Goal: Use online tool/utility: Utilize a website feature to perform a specific function

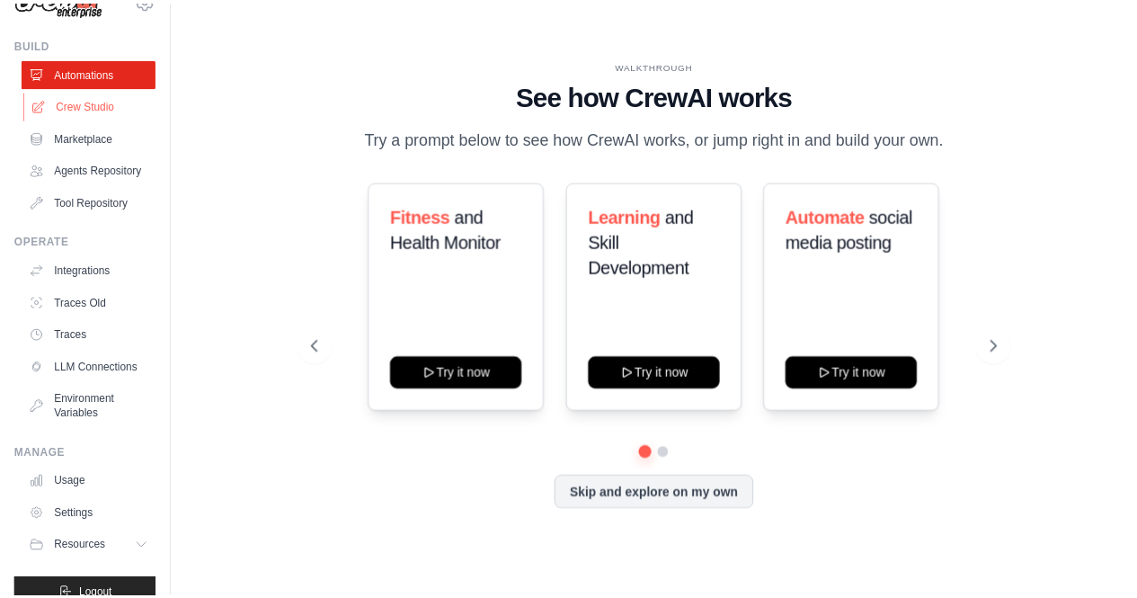
scroll to position [33, 0]
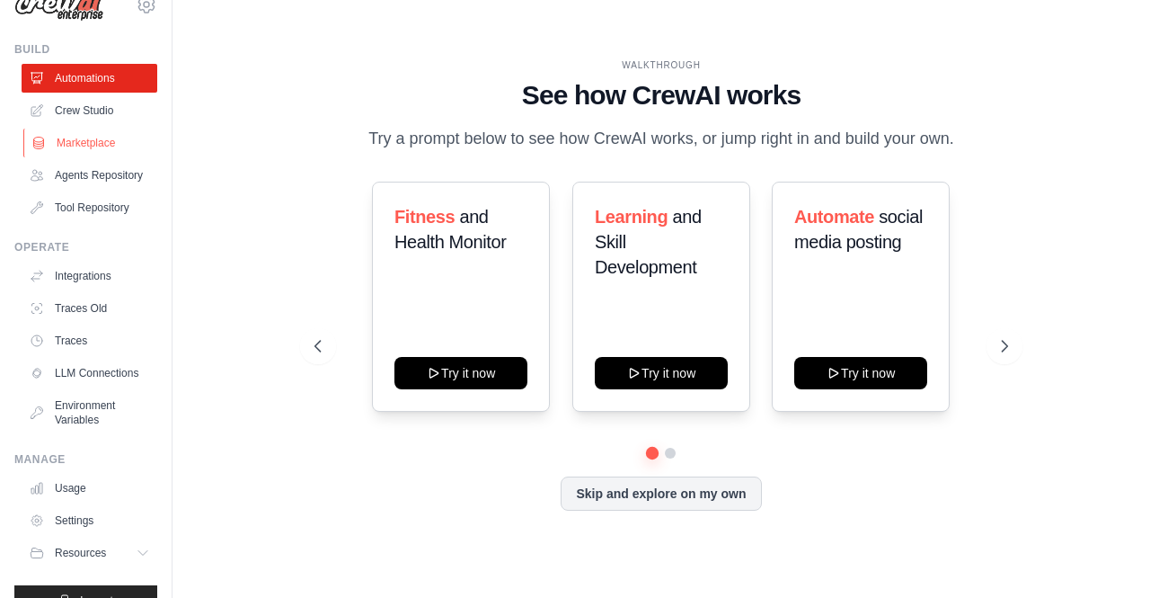
click at [85, 144] on link "Marketplace" at bounding box center [91, 142] width 136 height 29
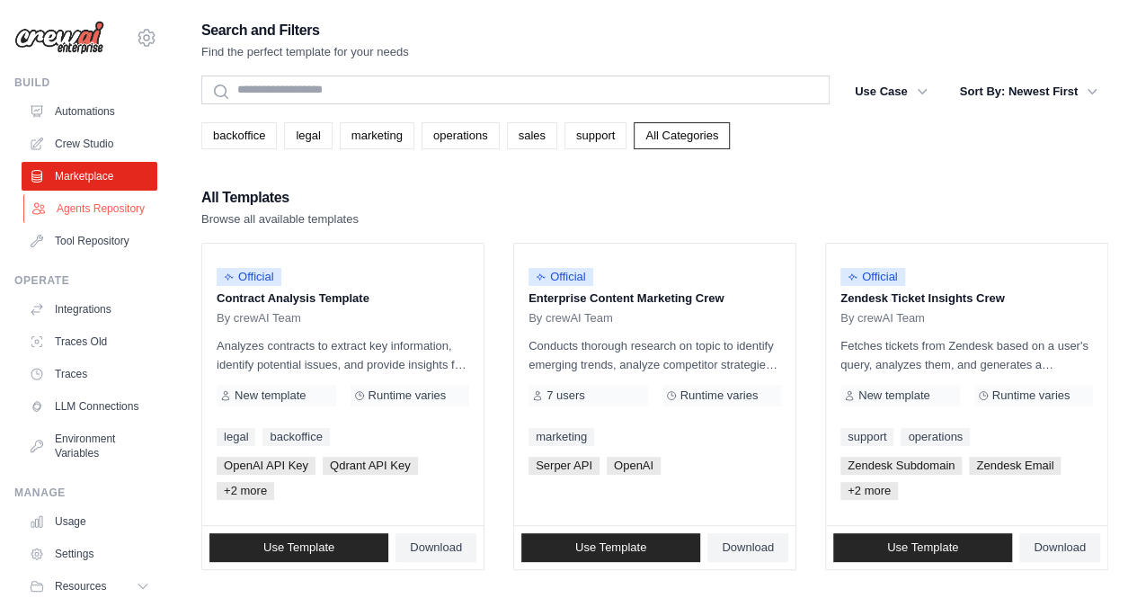
click at [99, 223] on link "Agents Repository" at bounding box center [91, 208] width 136 height 29
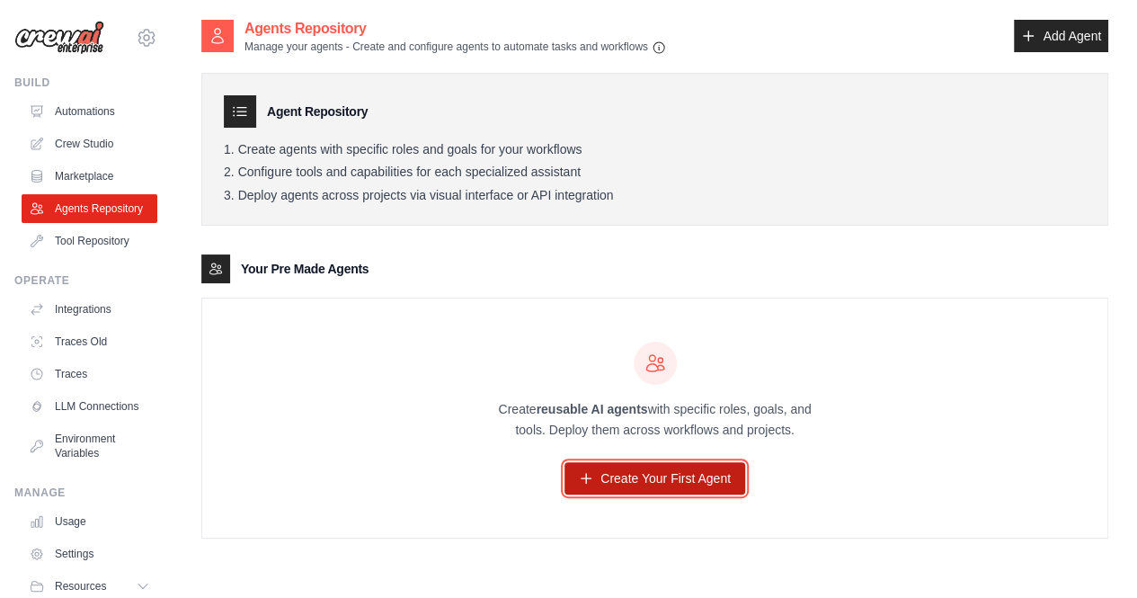
click at [645, 476] on link "Create Your First Agent" at bounding box center [654, 478] width 181 height 32
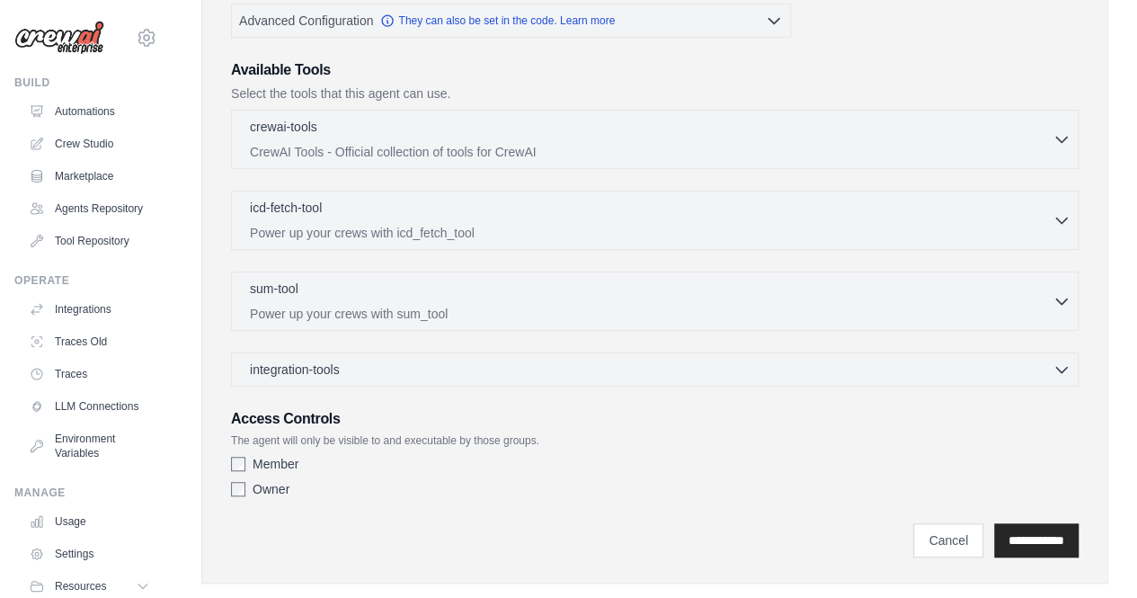
scroll to position [391, 0]
click at [935, 285] on div "sum-tool 0 selected" at bounding box center [651, 289] width 802 height 22
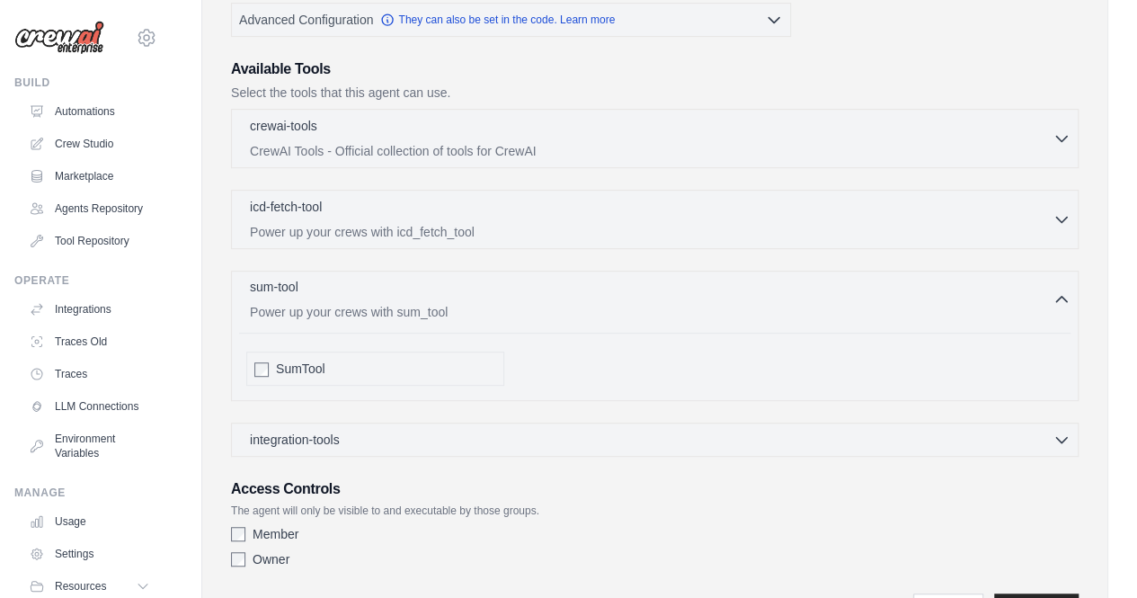
click at [935, 285] on div "sum-tool 0 selected" at bounding box center [651, 289] width 802 height 22
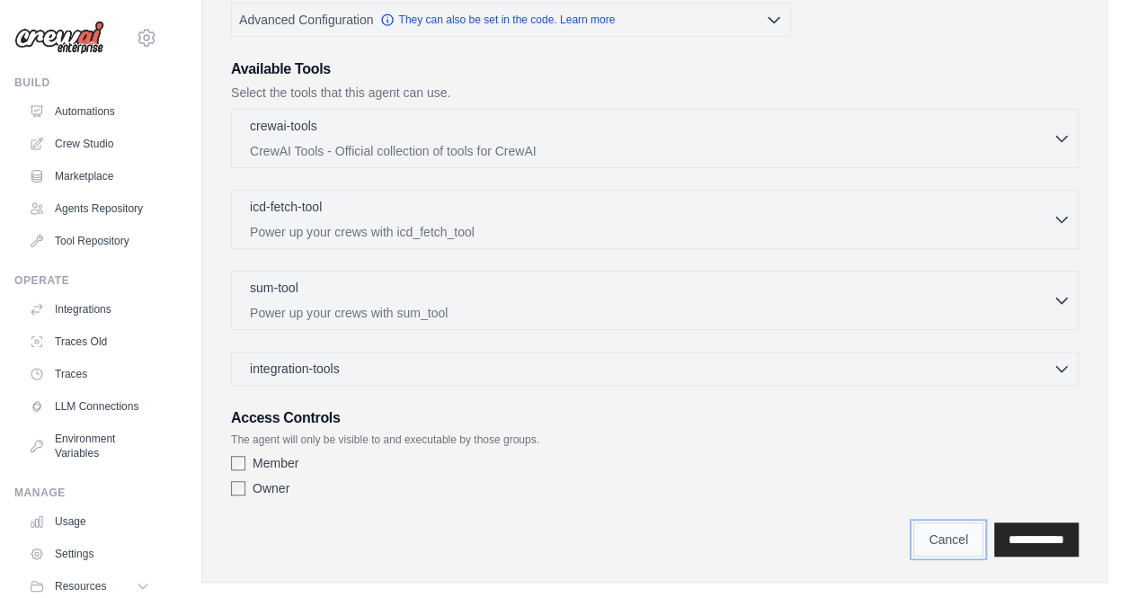
click at [937, 524] on link "Cancel" at bounding box center [948, 539] width 70 height 34
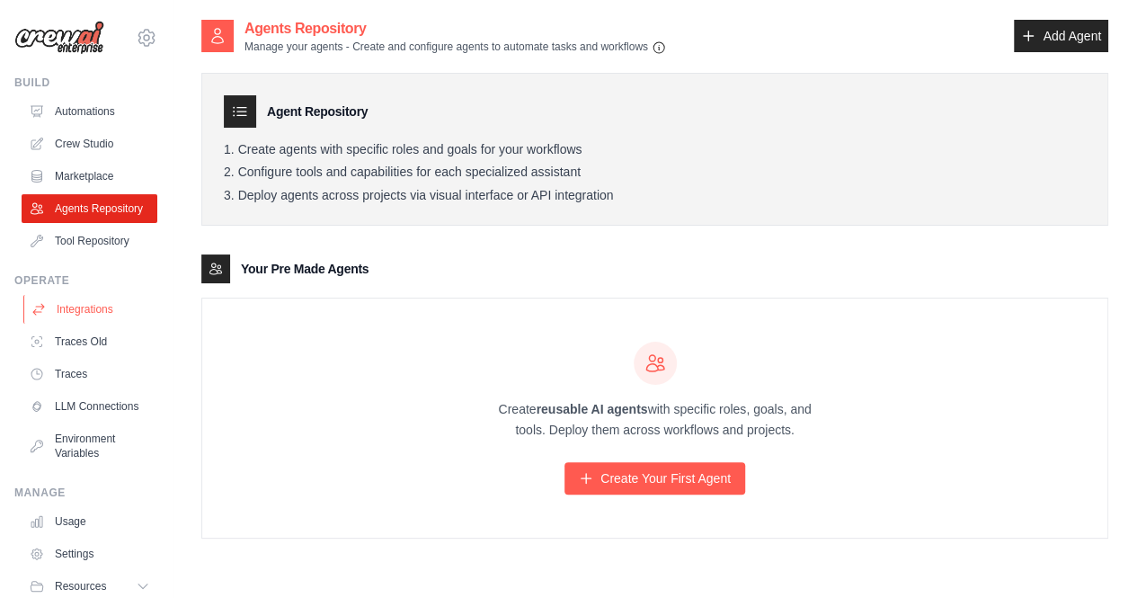
click at [89, 323] on link "Integrations" at bounding box center [91, 309] width 136 height 29
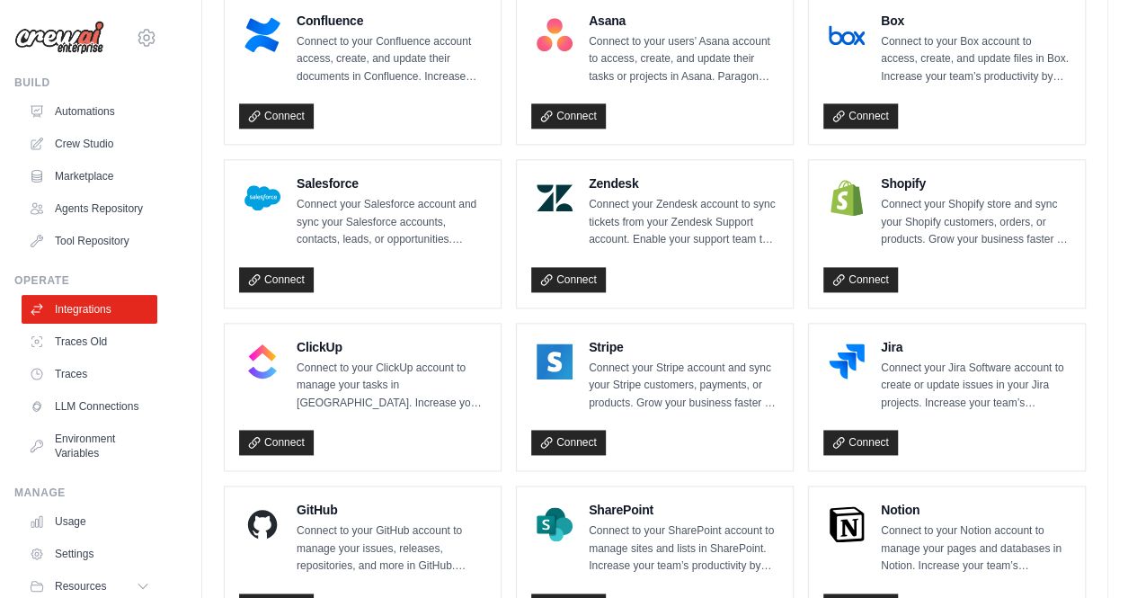
scroll to position [1273, 0]
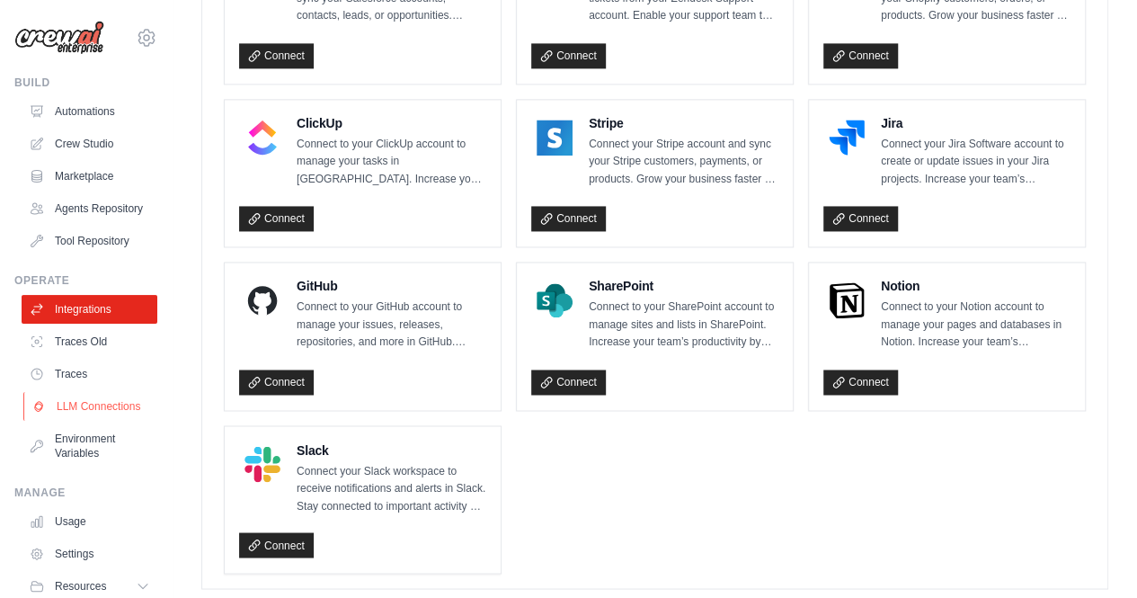
click at [65, 421] on link "LLM Connections" at bounding box center [91, 406] width 136 height 29
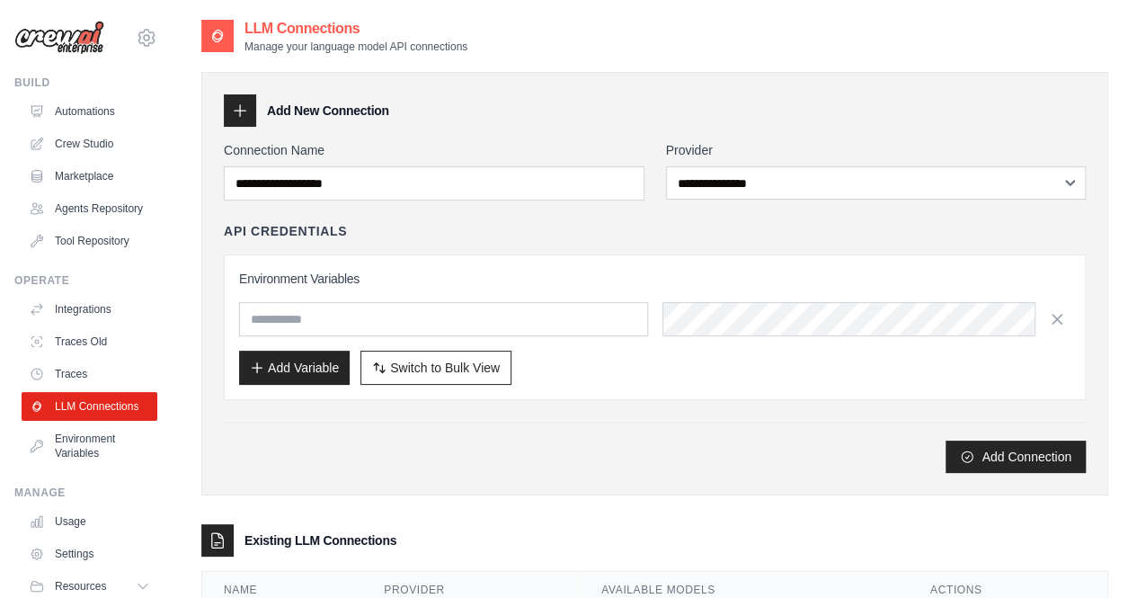
click at [339, 452] on div "Add Connection" at bounding box center [655, 456] width 862 height 32
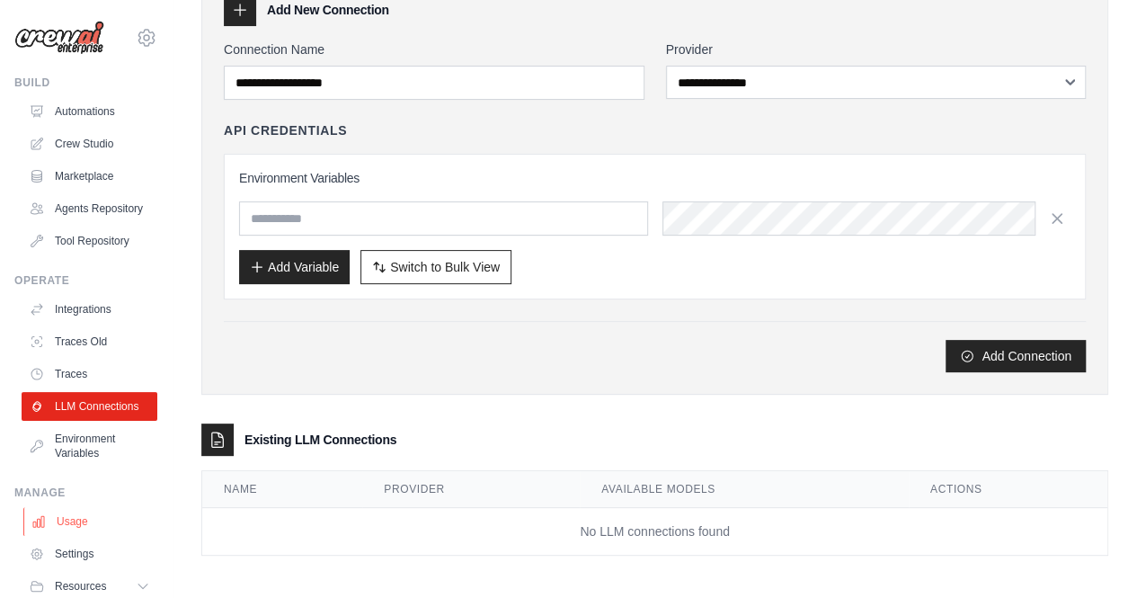
scroll to position [36, 0]
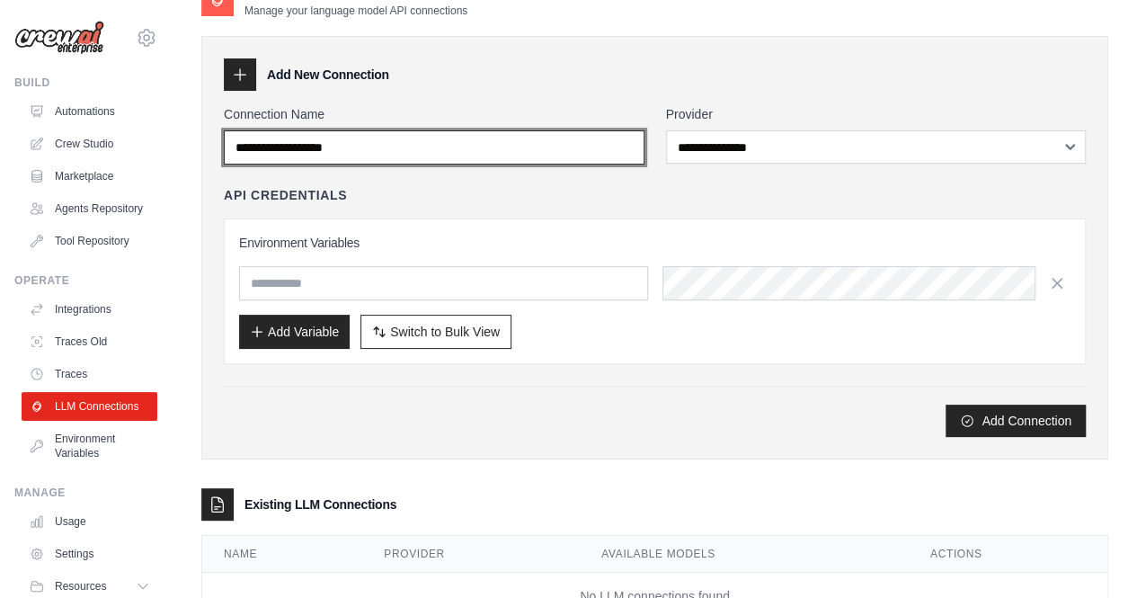
click at [457, 141] on input "Connection Name" at bounding box center [434, 147] width 421 height 34
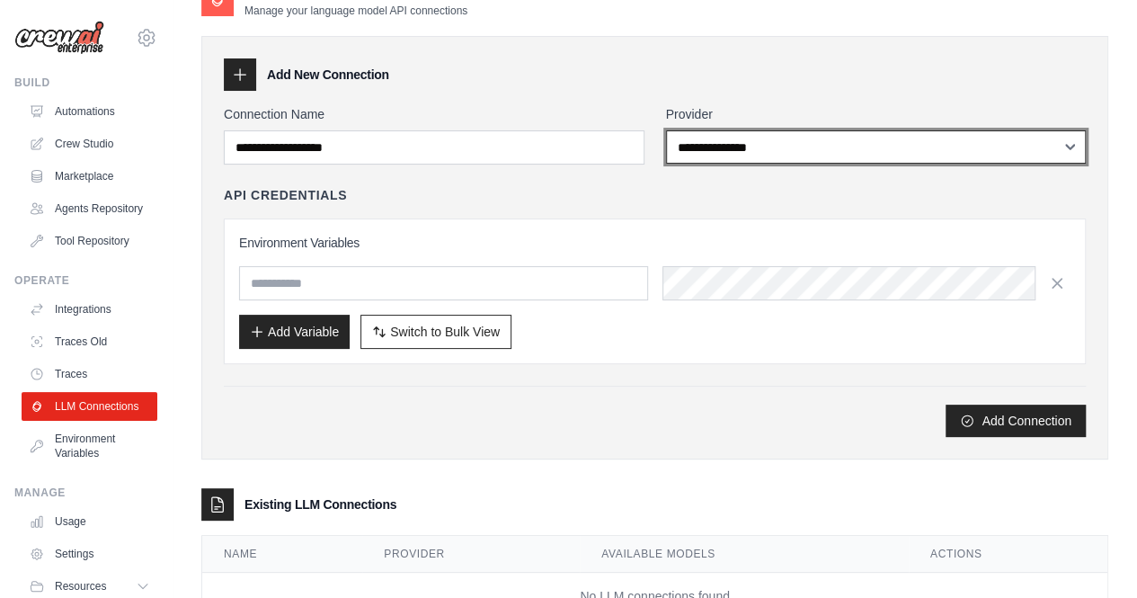
click at [729, 163] on select "**********" at bounding box center [876, 146] width 421 height 33
select select "******"
click at [666, 130] on select "**********" at bounding box center [876, 146] width 421 height 33
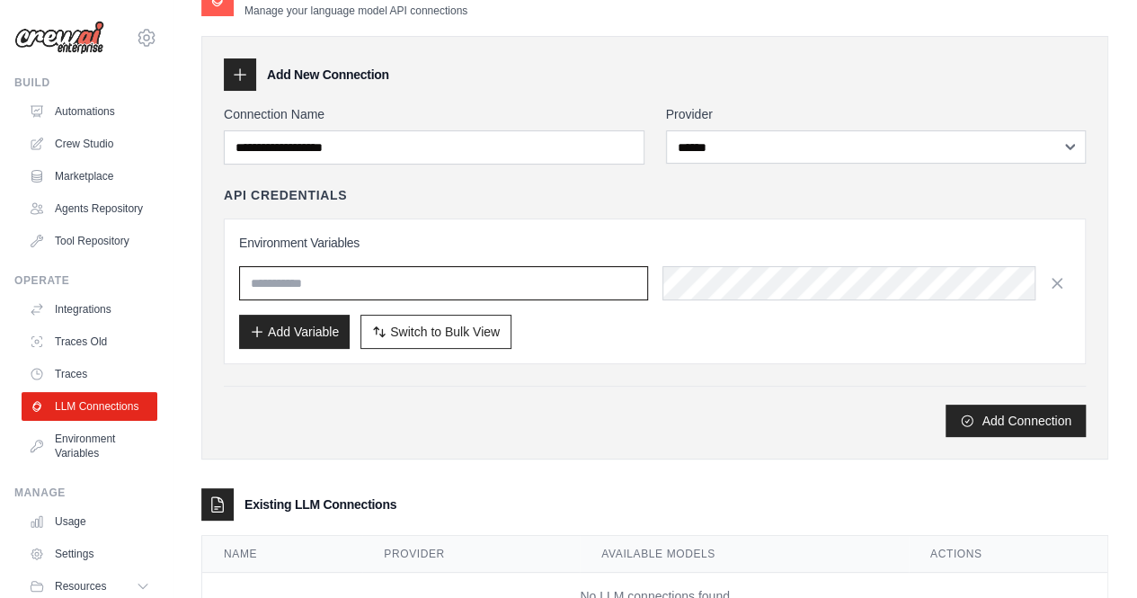
click at [406, 276] on input "text" at bounding box center [443, 283] width 409 height 34
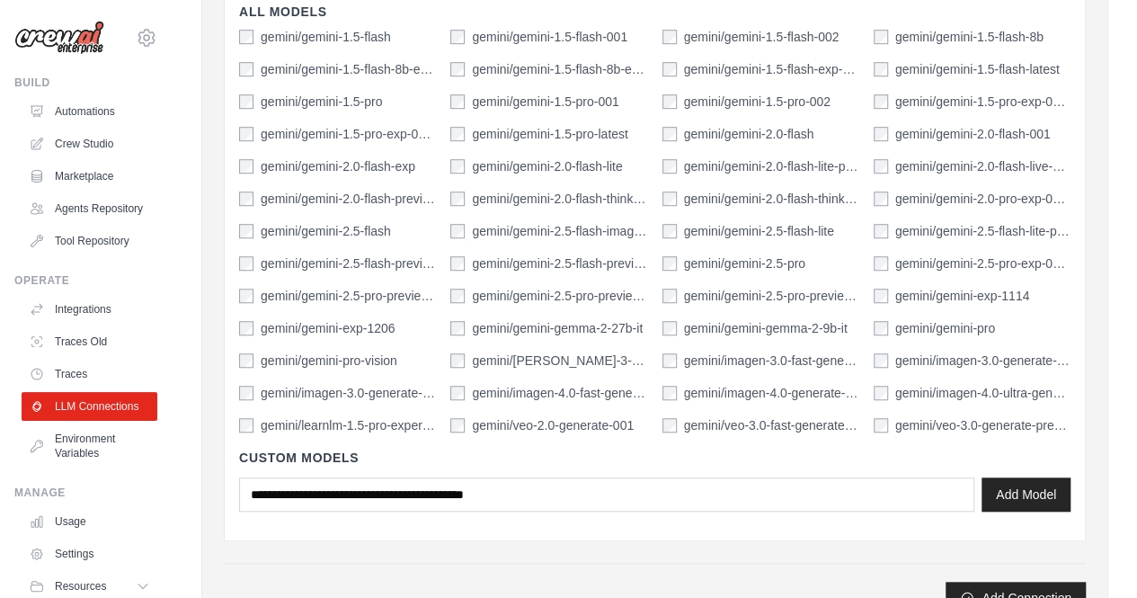
scroll to position [575, 0]
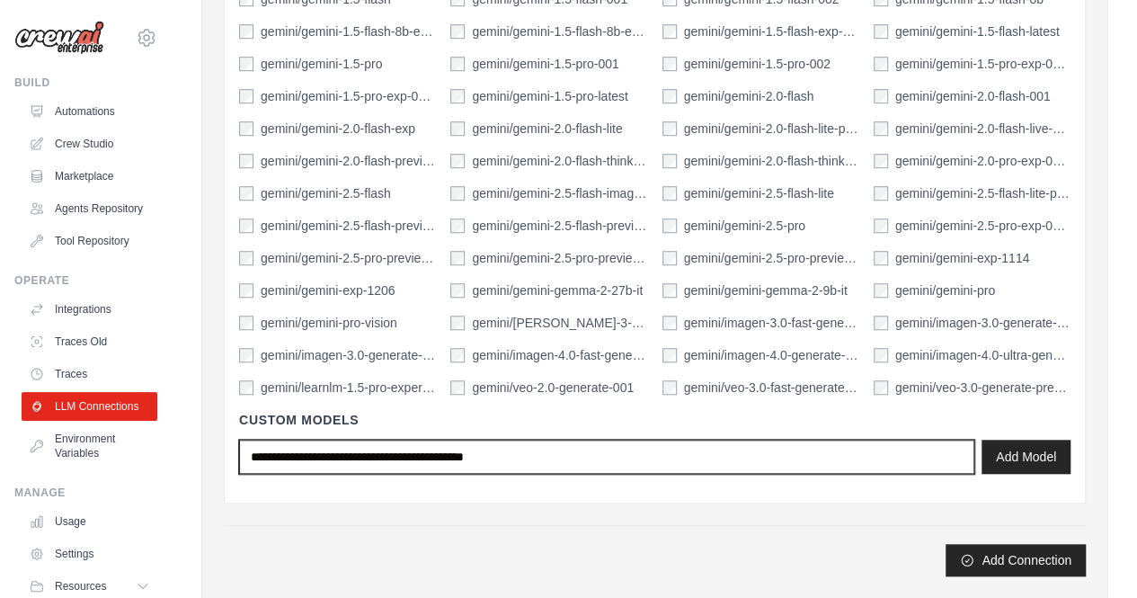
click at [704, 457] on input "text" at bounding box center [606, 456] width 735 height 34
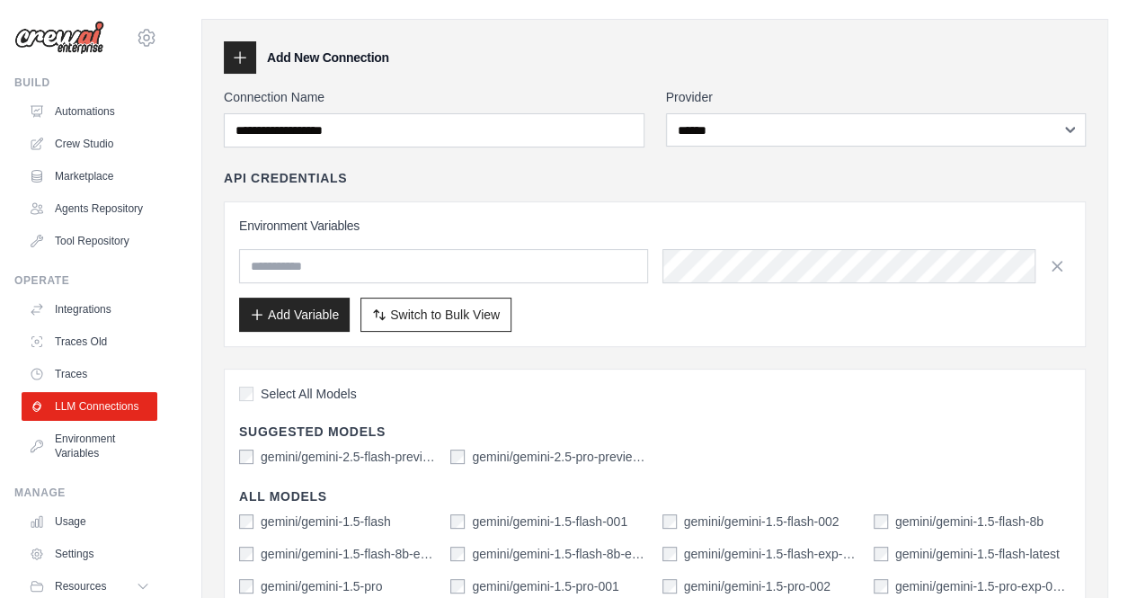
scroll to position [0, 0]
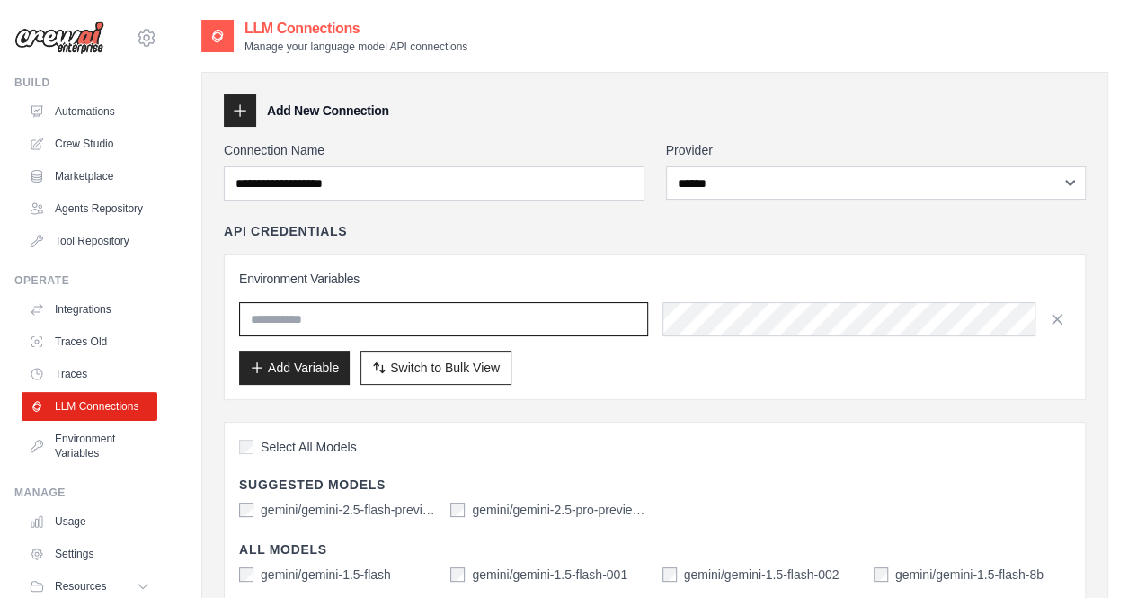
click at [302, 319] on input "text" at bounding box center [443, 319] width 409 height 34
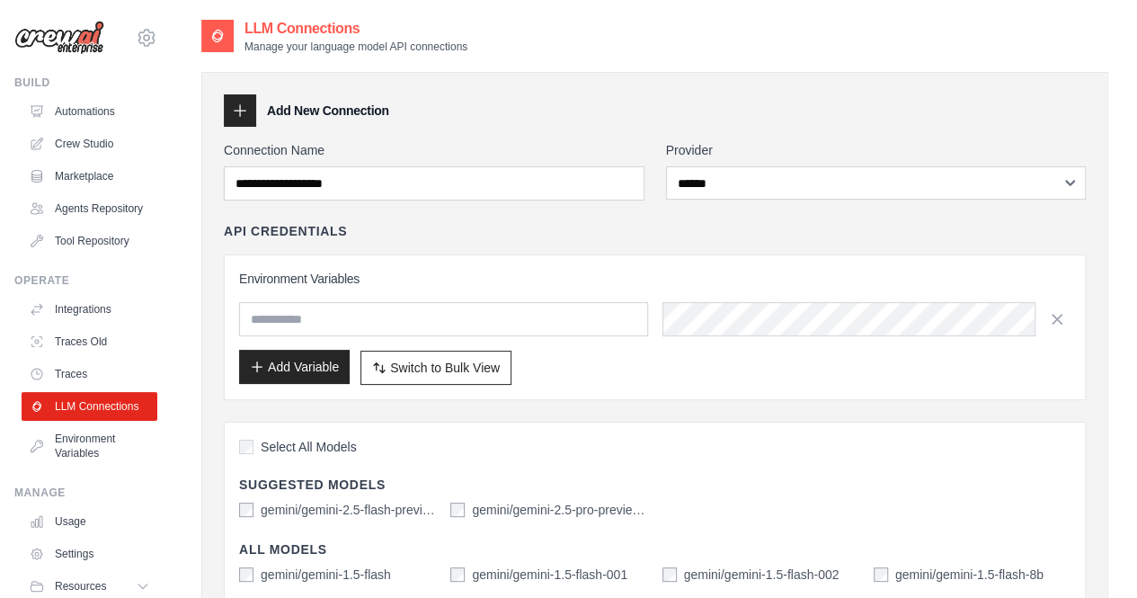
click at [321, 372] on button "Add Variable" at bounding box center [294, 367] width 111 height 34
click at [500, 372] on button "Switch to Bulk View Switch to Table View" at bounding box center [435, 367] width 151 height 34
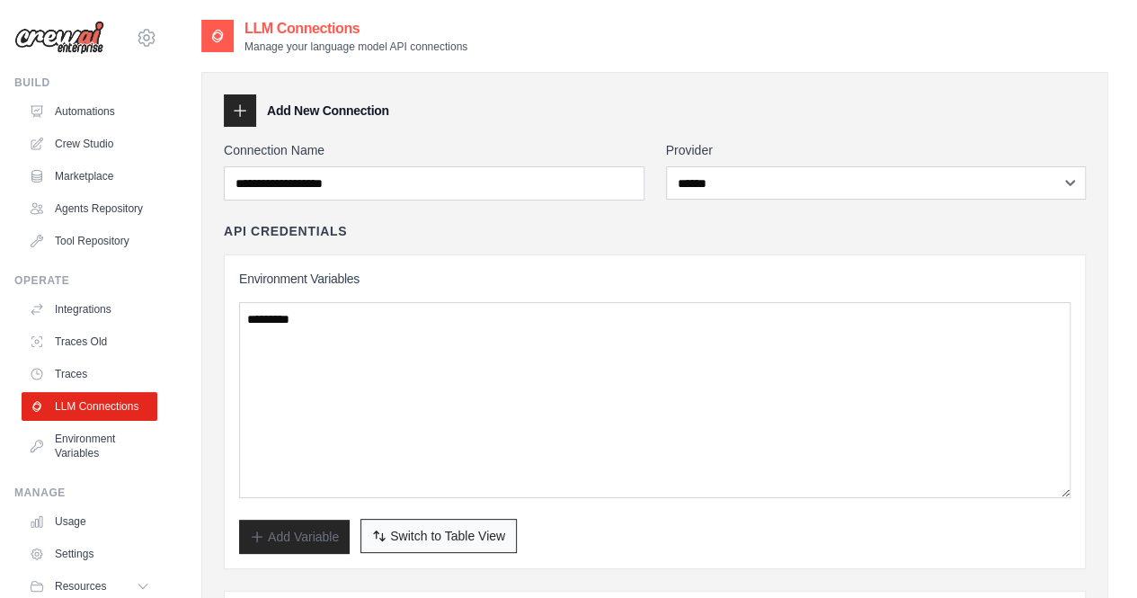
click at [474, 527] on span "Switch to Table View" at bounding box center [447, 536] width 115 height 18
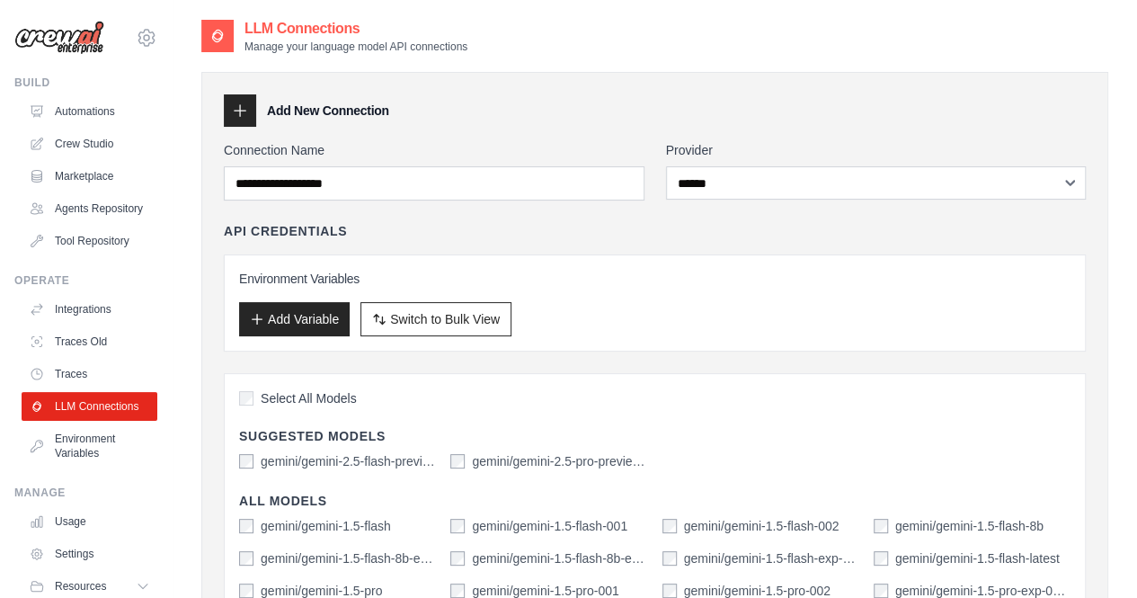
click at [309, 283] on h3 "Environment Variables" at bounding box center [654, 279] width 831 height 18
click at [304, 322] on button "Add Variable" at bounding box center [294, 318] width 111 height 34
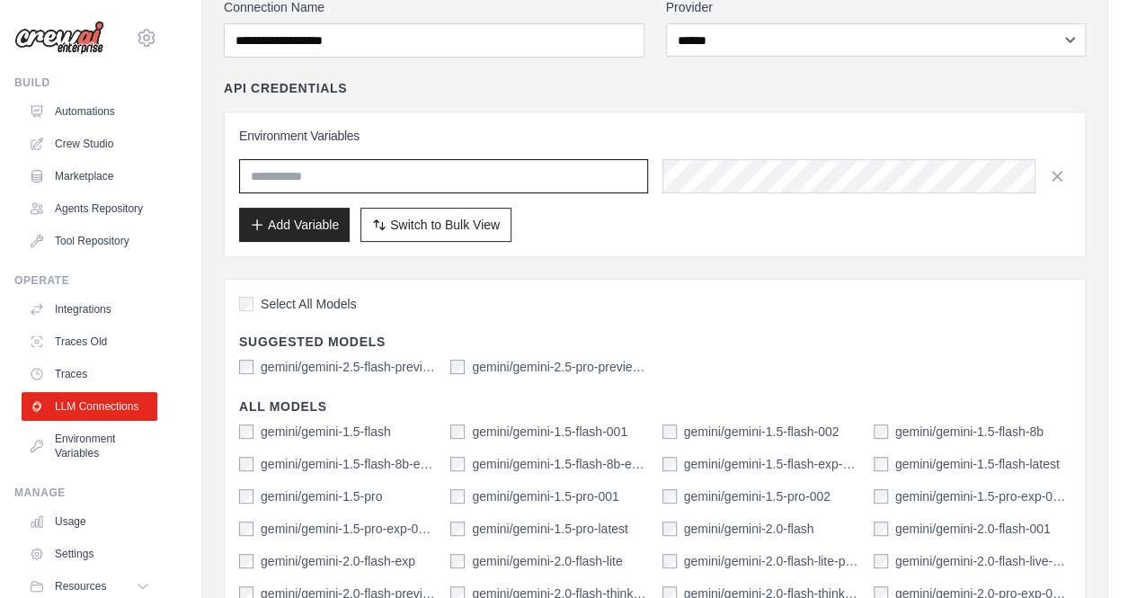
scroll to position [180, 0]
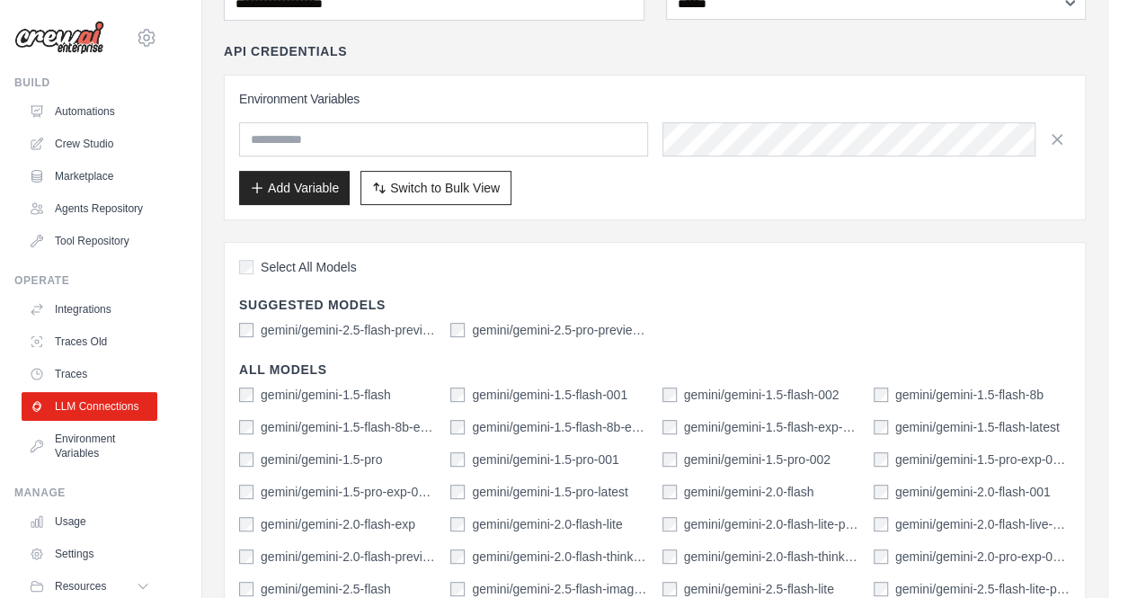
click at [726, 314] on div "Select All Models Suggested Models gemini/gemini-2.5-flash-preview-04-17 gemini…" at bounding box center [655, 570] width 862 height 657
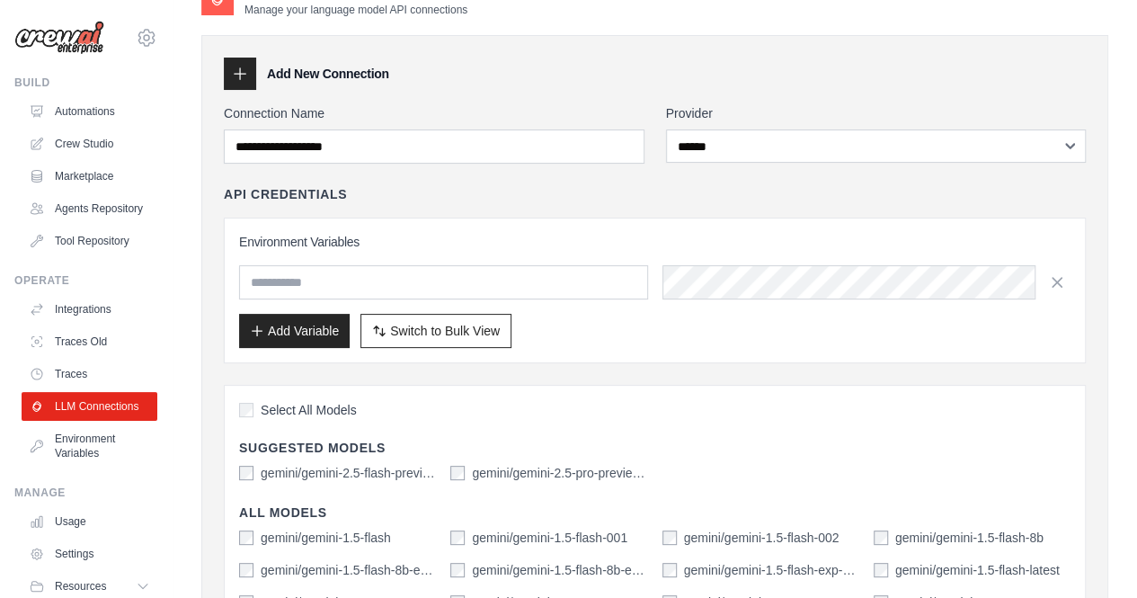
scroll to position [0, 0]
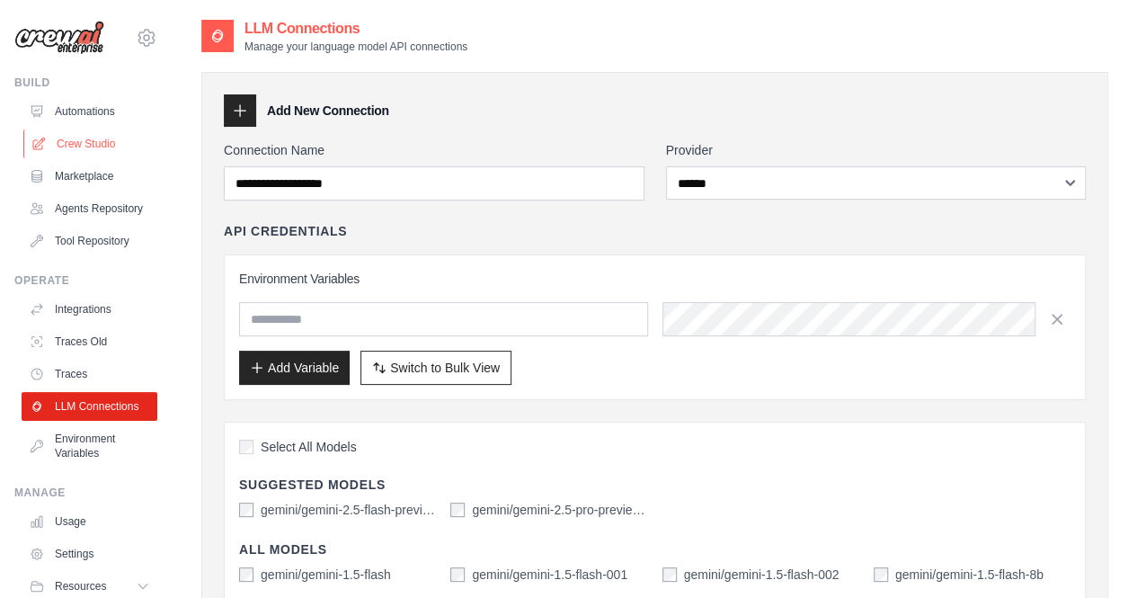
click at [75, 139] on link "Crew Studio" at bounding box center [91, 143] width 136 height 29
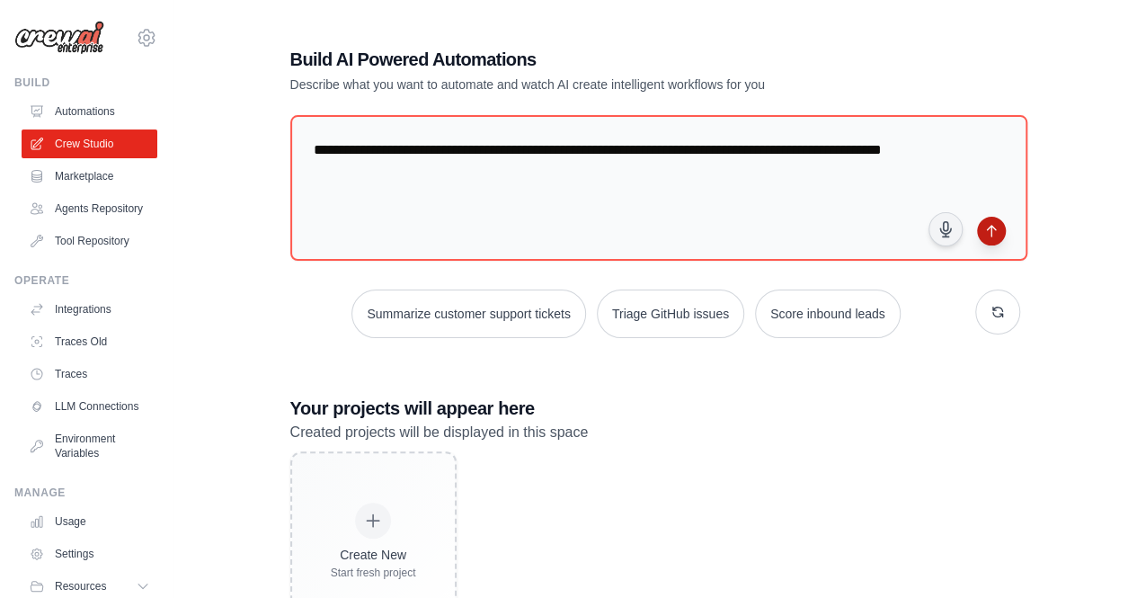
type textarea "**********"
click at [988, 226] on button "submit" at bounding box center [991, 231] width 29 height 29
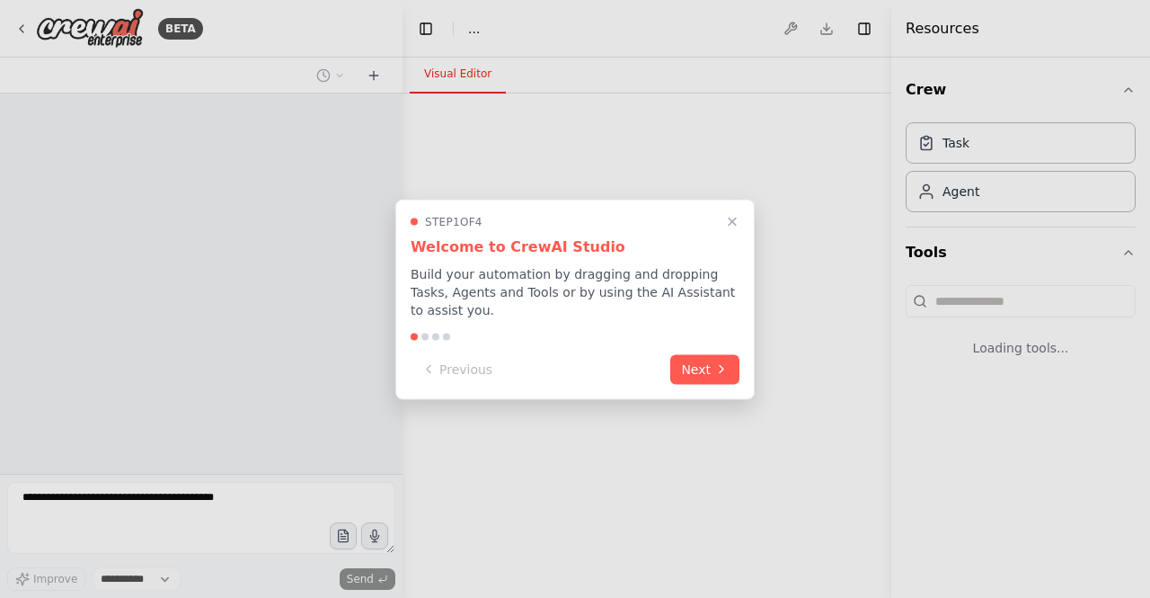
select select "****"
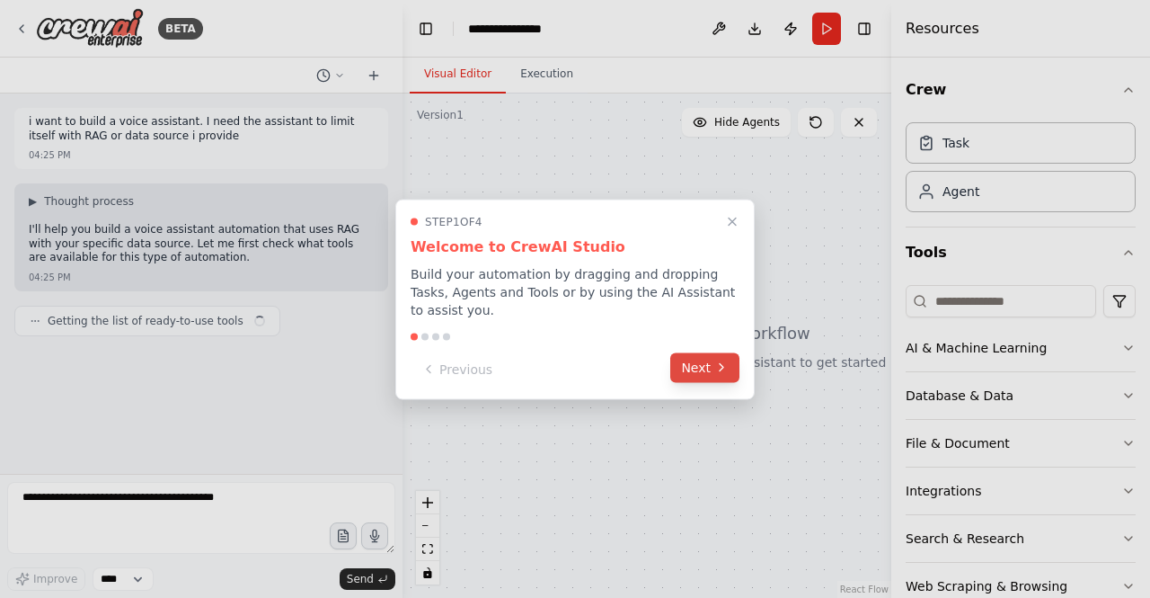
click at [708, 364] on button "Next" at bounding box center [704, 367] width 69 height 30
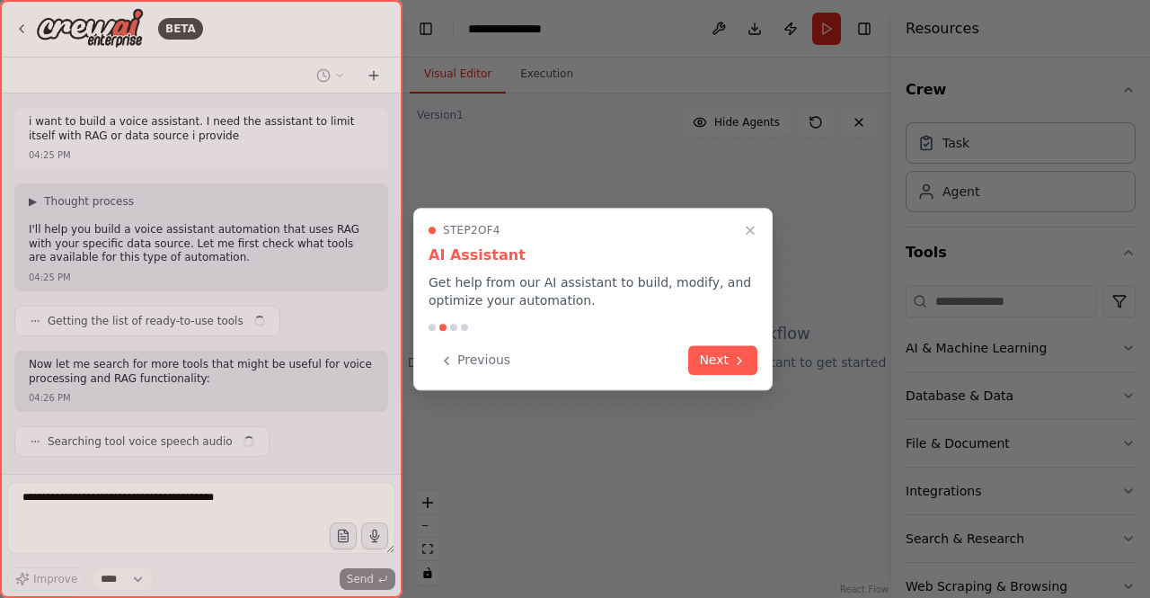
scroll to position [40, 0]
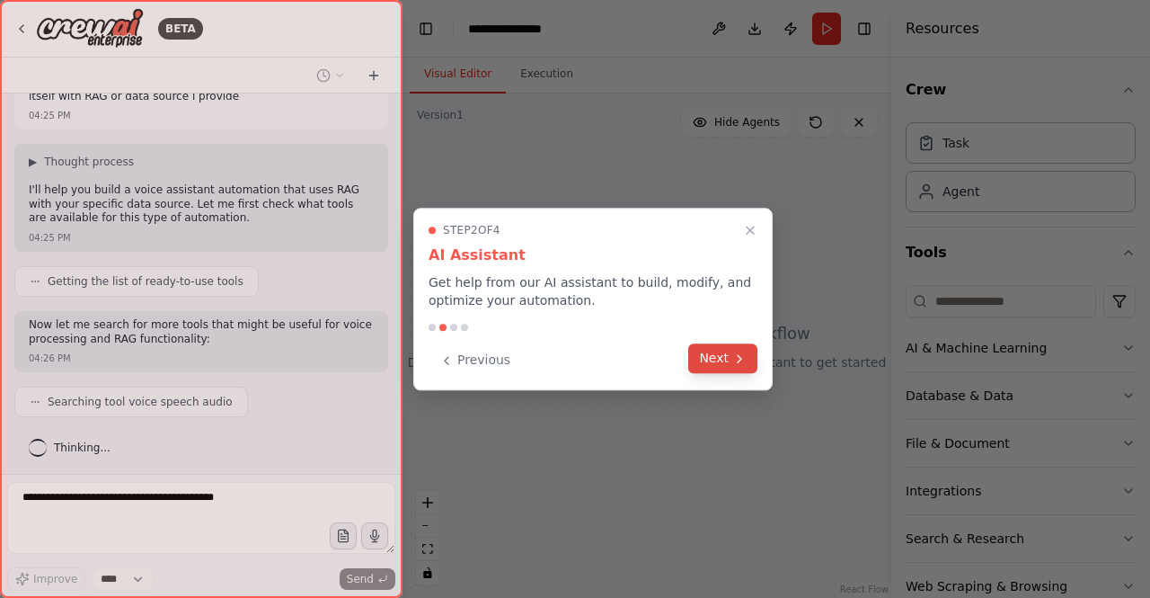
click at [722, 357] on button "Next" at bounding box center [722, 358] width 69 height 30
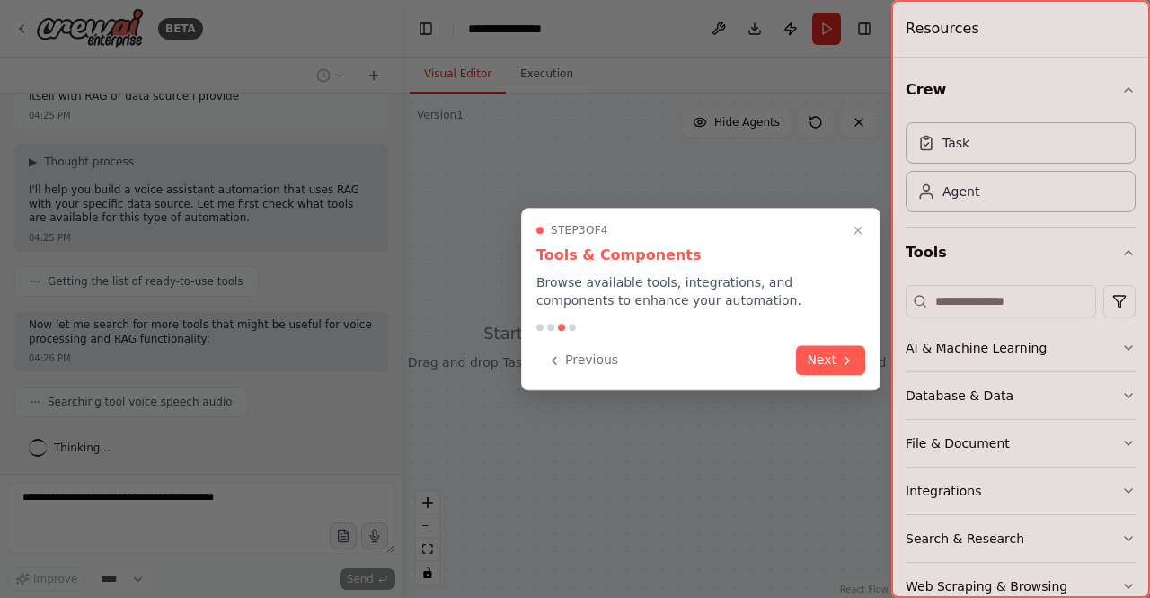
scroll to position [84, 0]
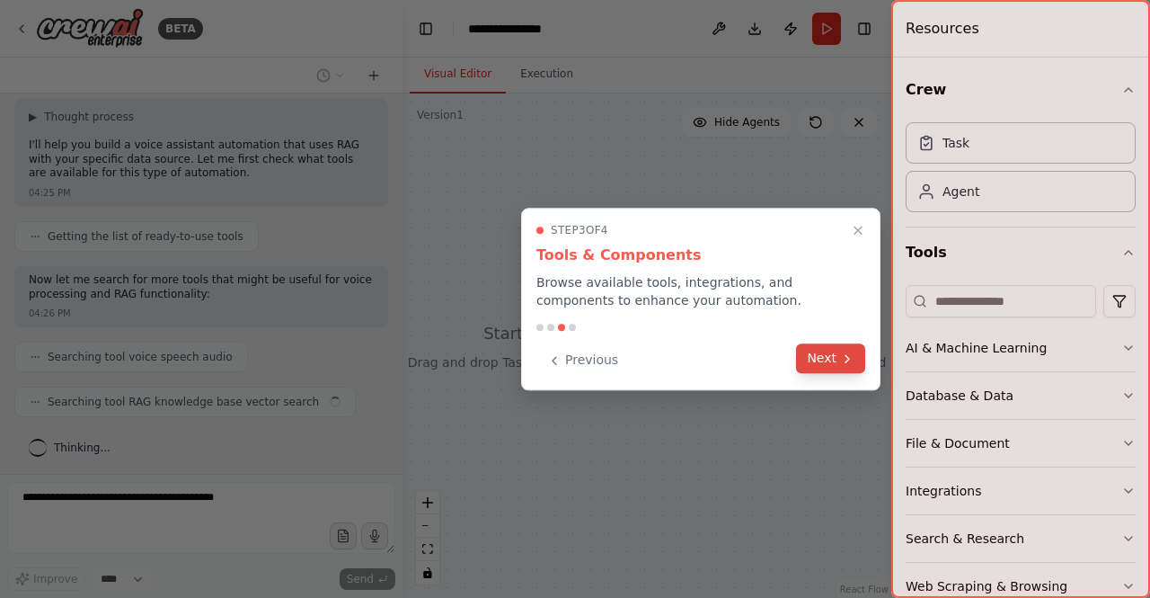
click at [836, 360] on button "Next" at bounding box center [830, 358] width 69 height 30
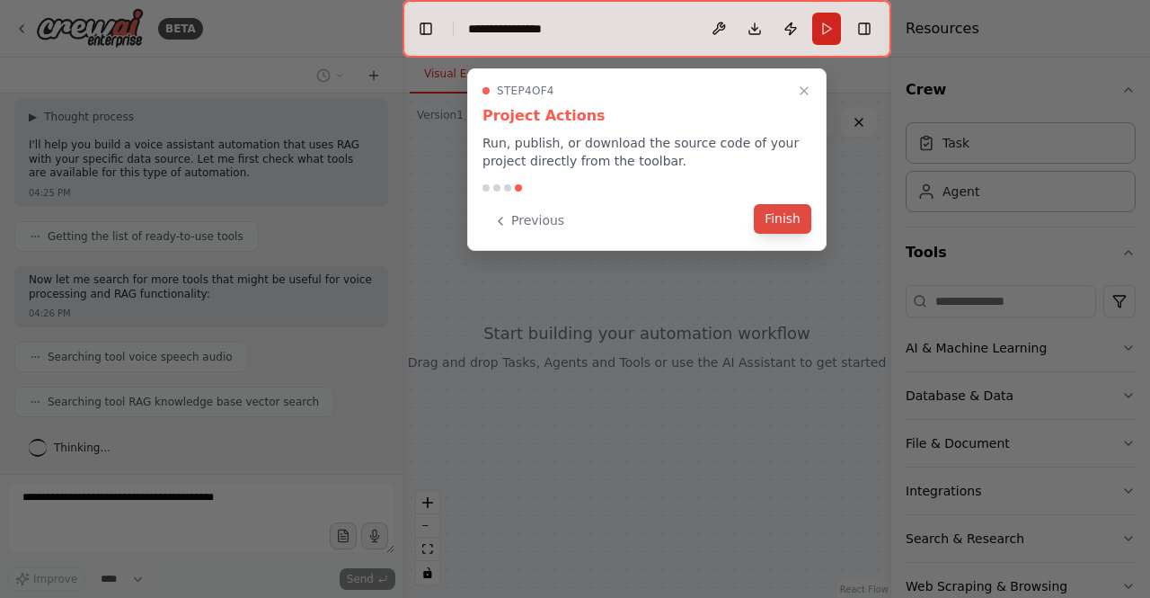
click at [776, 225] on button "Finish" at bounding box center [783, 219] width 58 height 30
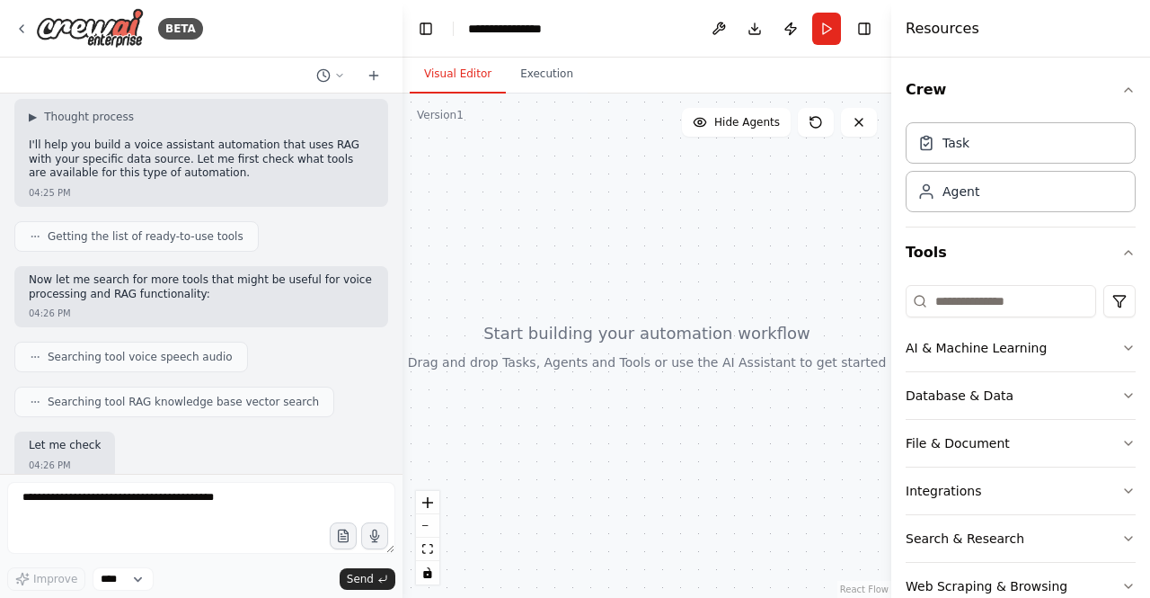
scroll to position [190, 0]
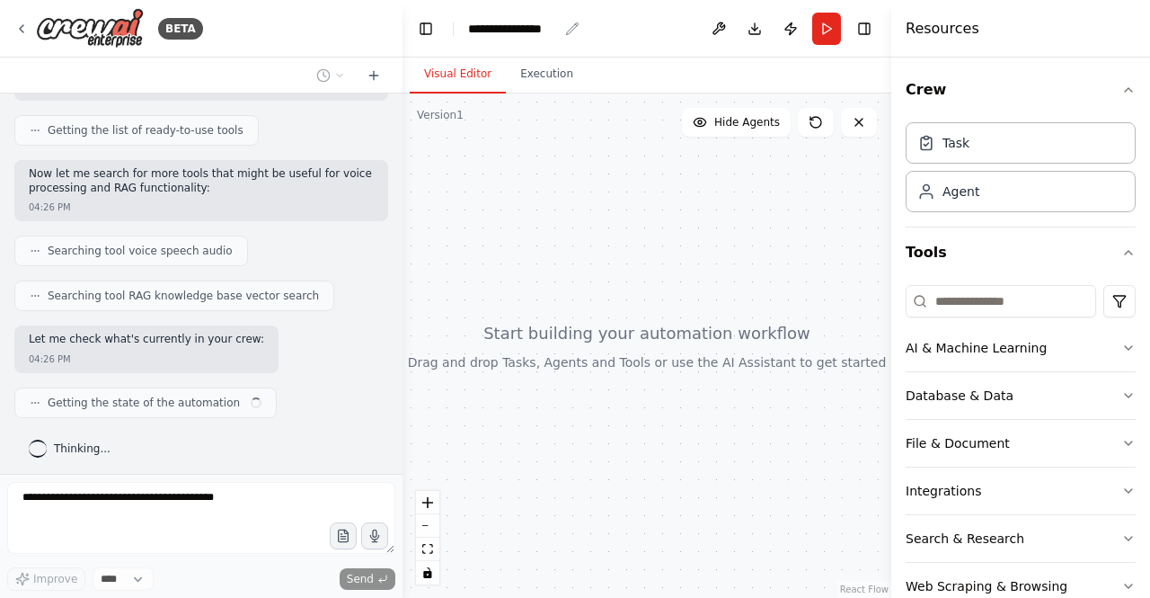
click at [552, 35] on div "**********" at bounding box center [513, 29] width 90 height 18
click at [555, 32] on div "**********" at bounding box center [535, 29] width 135 height 18
click at [350, 48] on div "BETA" at bounding box center [201, 29] width 403 height 58
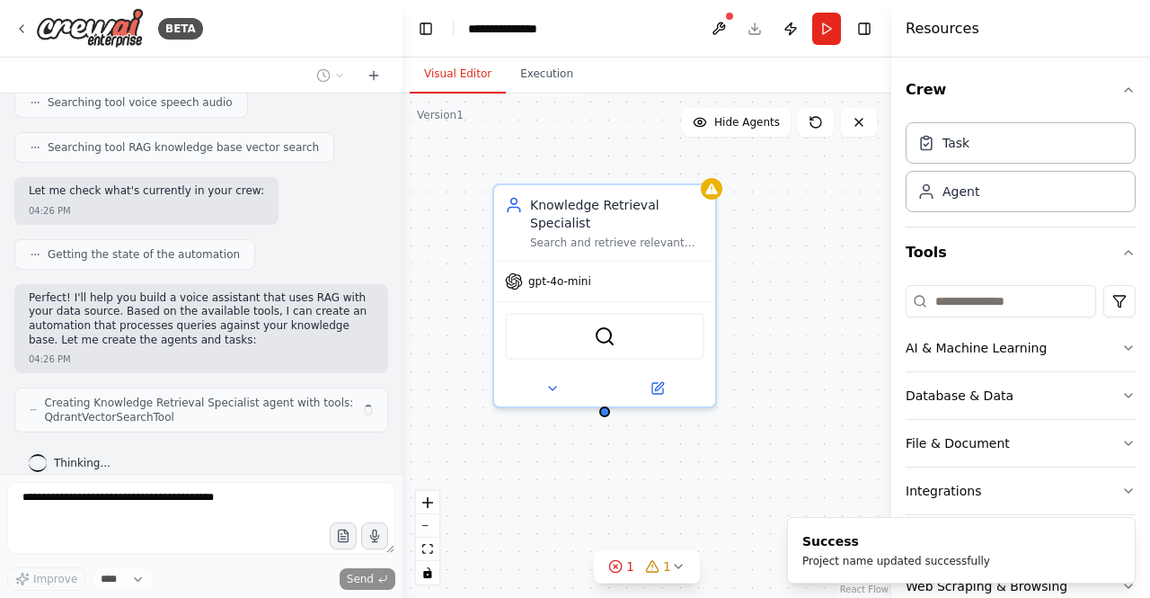
scroll to position [352, 0]
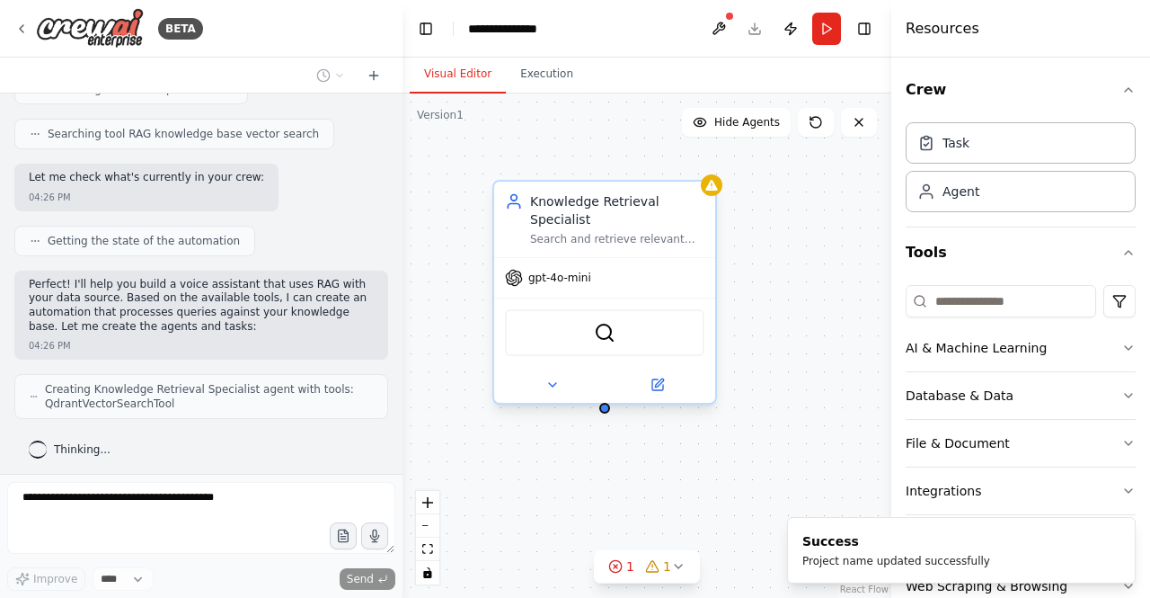
click at [564, 269] on div "gpt-4o-mini" at bounding box center [548, 278] width 86 height 18
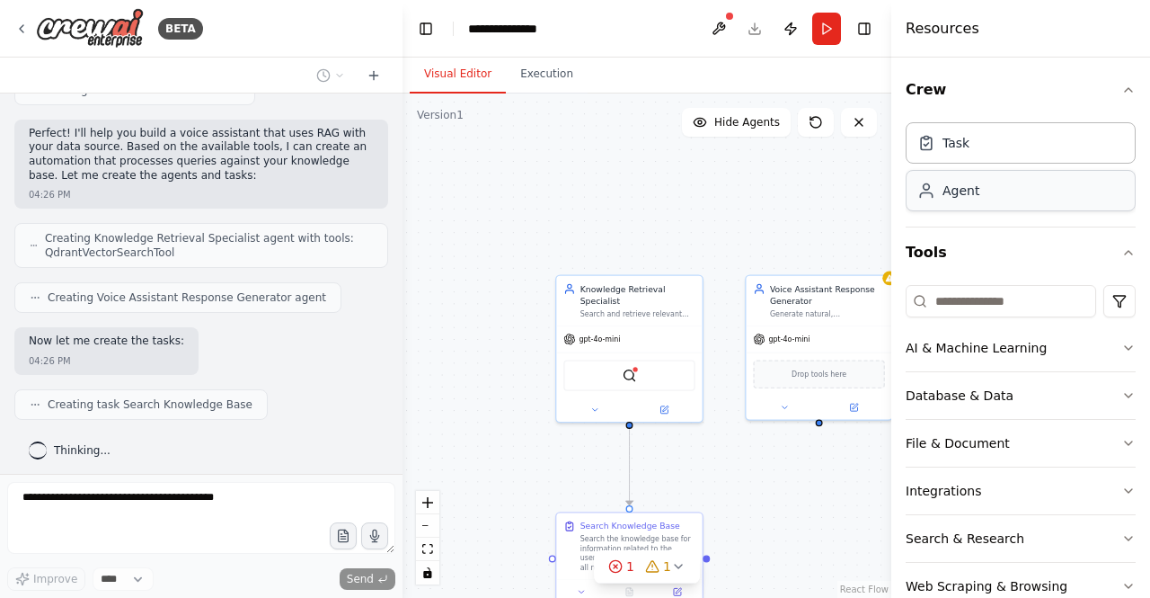
scroll to position [547, 0]
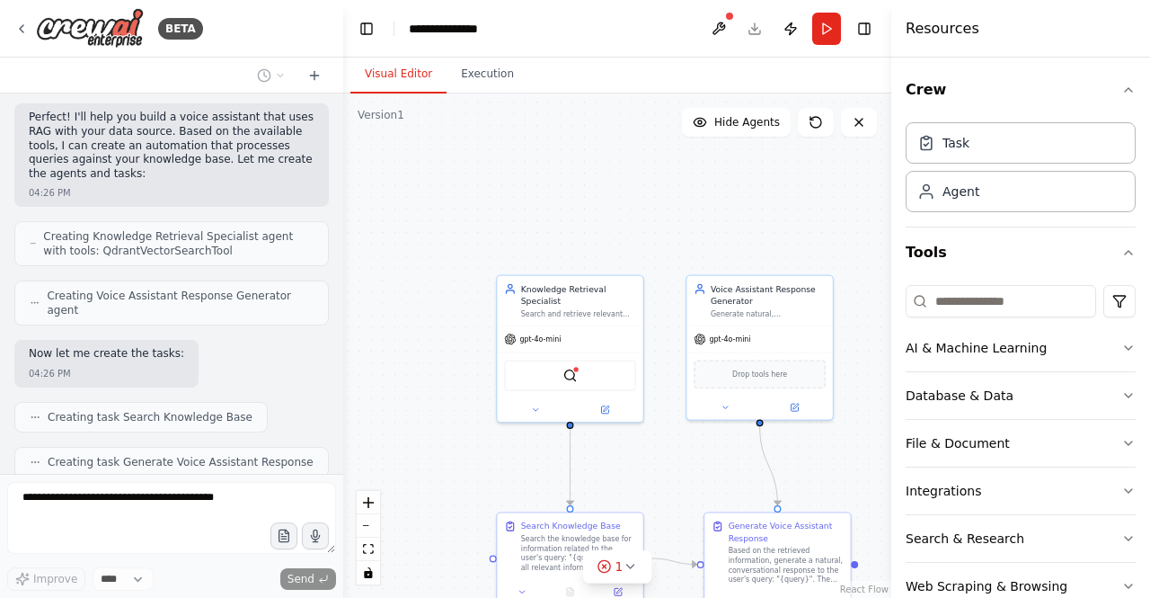
drag, startPoint x: 399, startPoint y: 292, endPoint x: 343, endPoint y: 287, distance: 56.0
click at [343, 287] on div "BETA i want to build a voice assistant. I need the assistant to limit itself wi…" at bounding box center [575, 299] width 1150 height 598
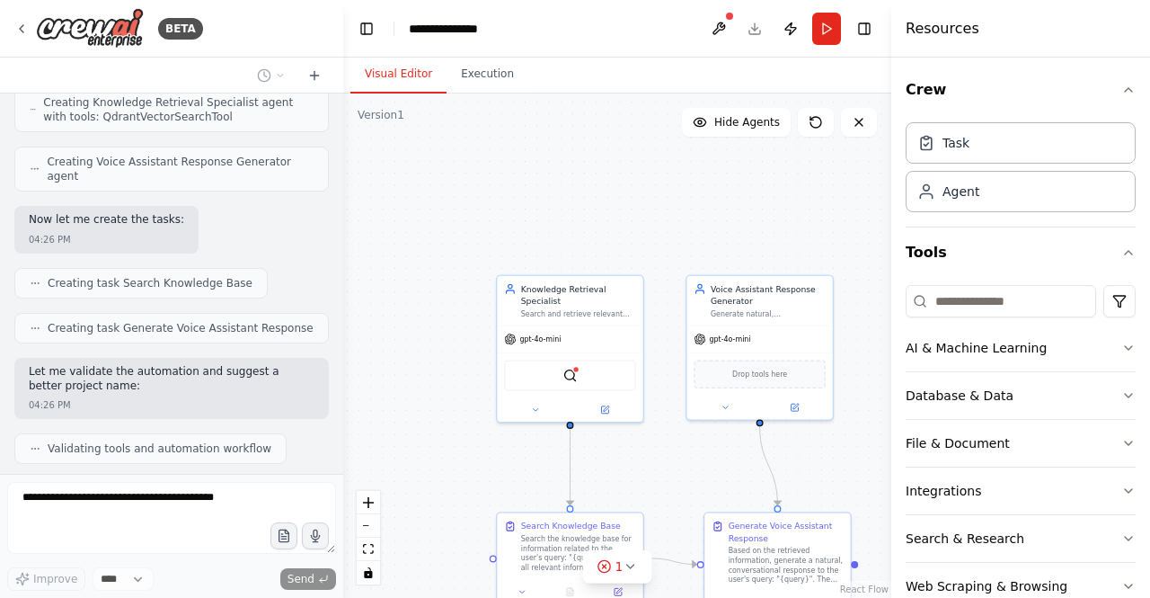
scroll to position [726, 0]
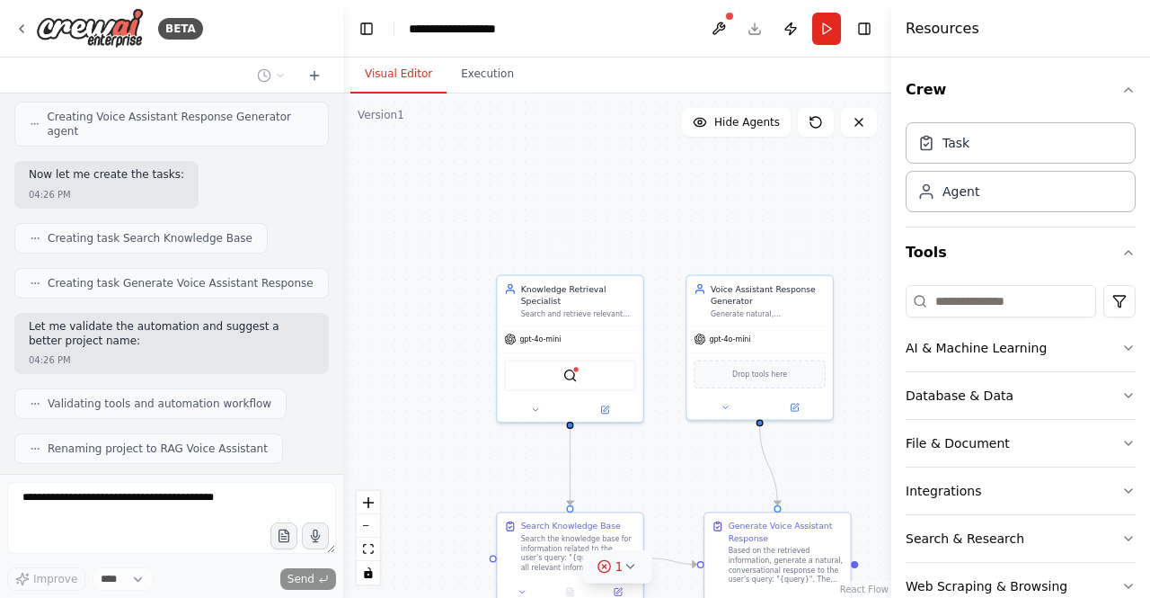
click at [629, 571] on icon at bounding box center [630, 566] width 14 height 14
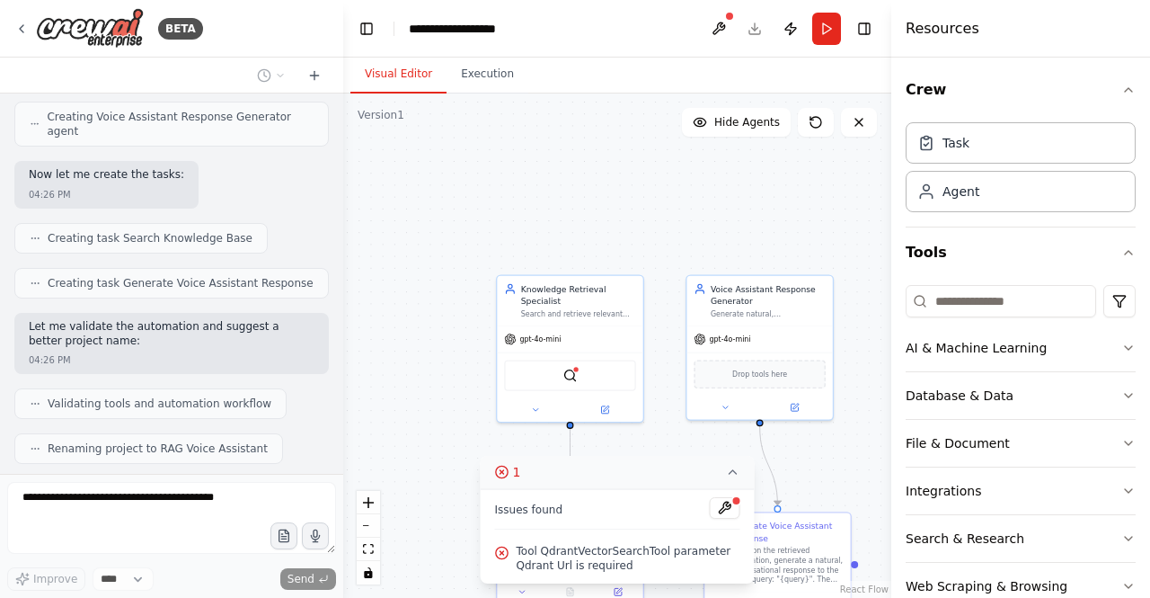
click at [441, 421] on div ".deletable-edge-delete-btn { width: 20px; height: 20px; border: 0px solid #ffff…" at bounding box center [617, 345] width 548 height 504
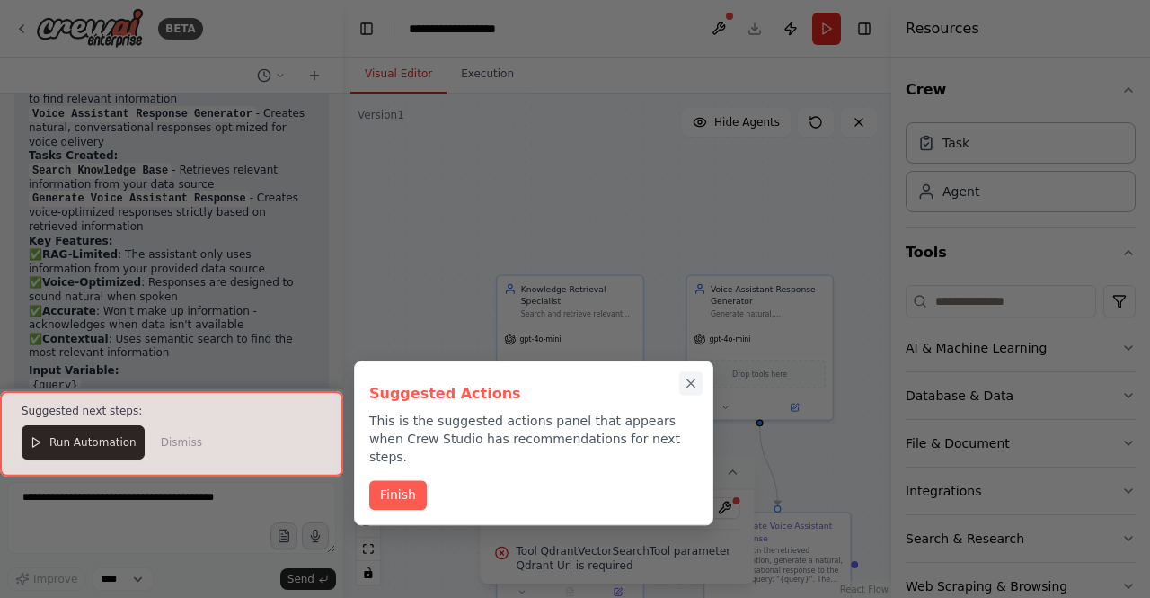
click at [692, 387] on icon "Close walkthrough" at bounding box center [691, 384] width 16 height 16
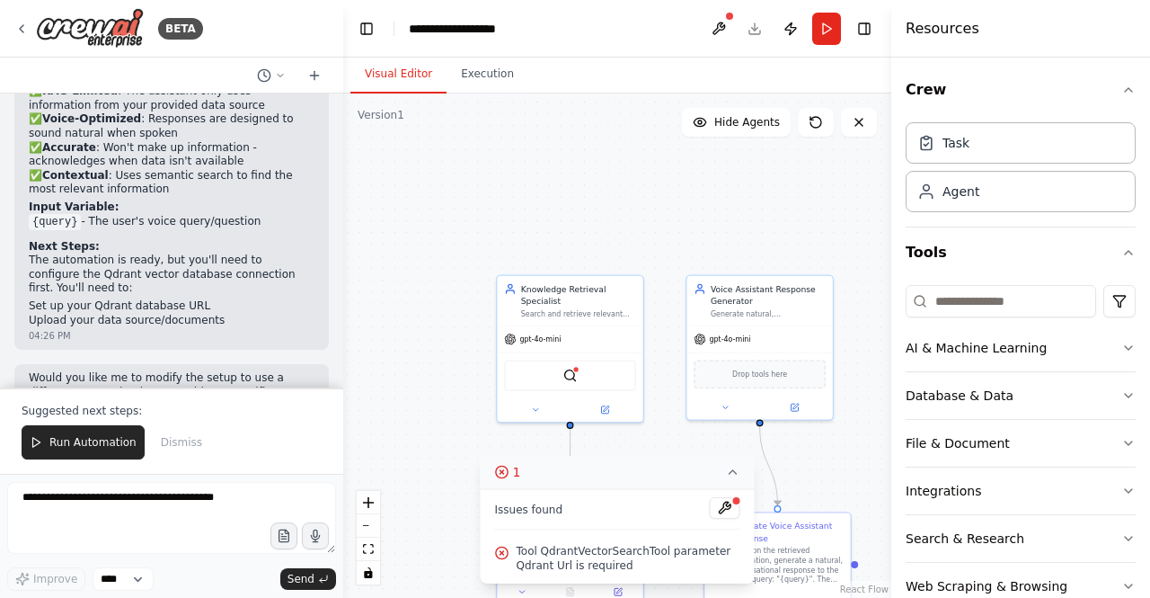
scroll to position [1384, 0]
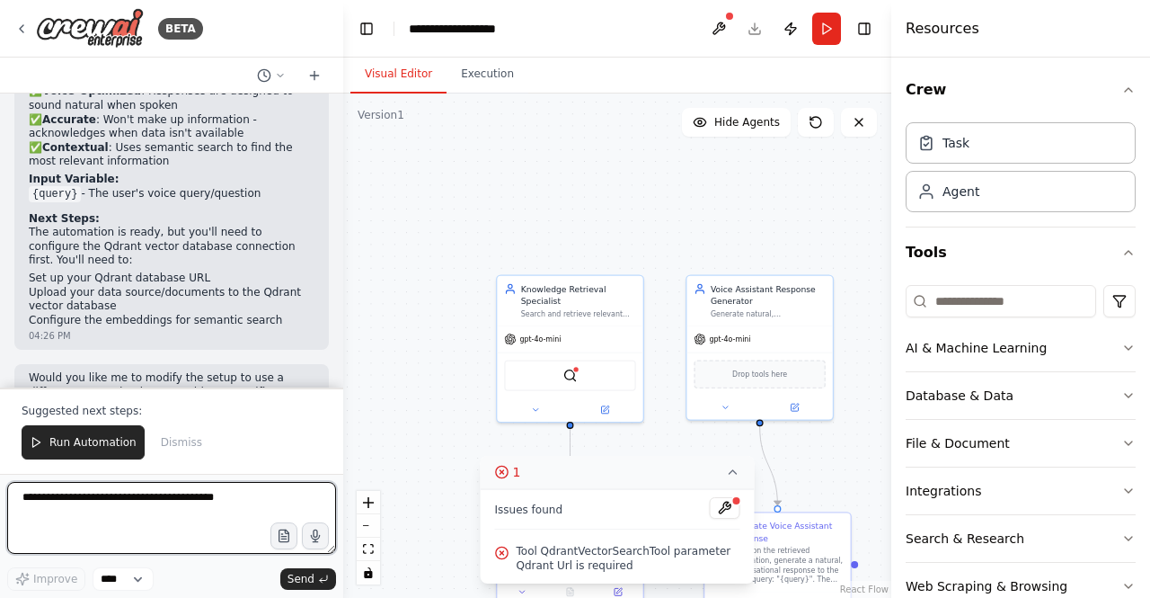
click at [212, 509] on textarea at bounding box center [171, 518] width 329 height 72
type textarea "**********"
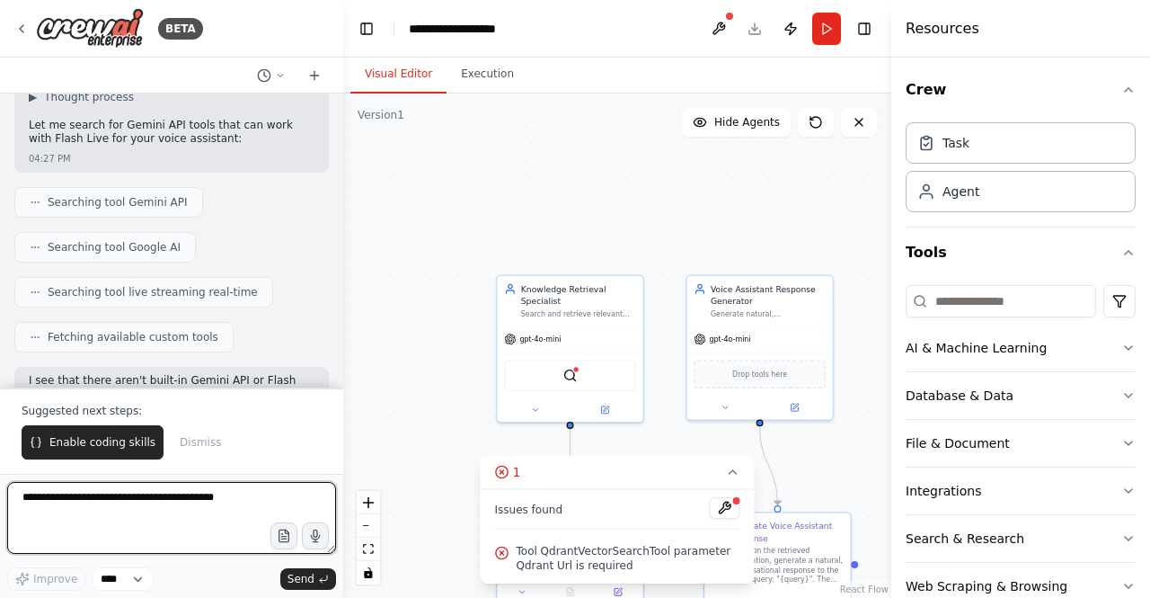
scroll to position [1835, 0]
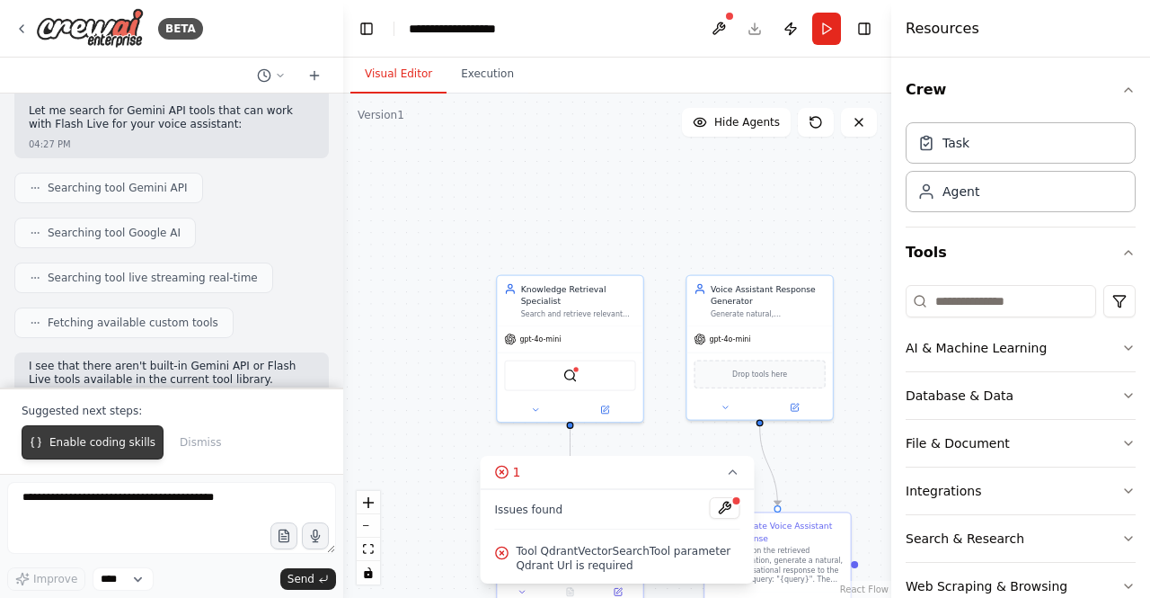
click at [104, 443] on span "Enable coding skills" at bounding box center [102, 442] width 106 height 14
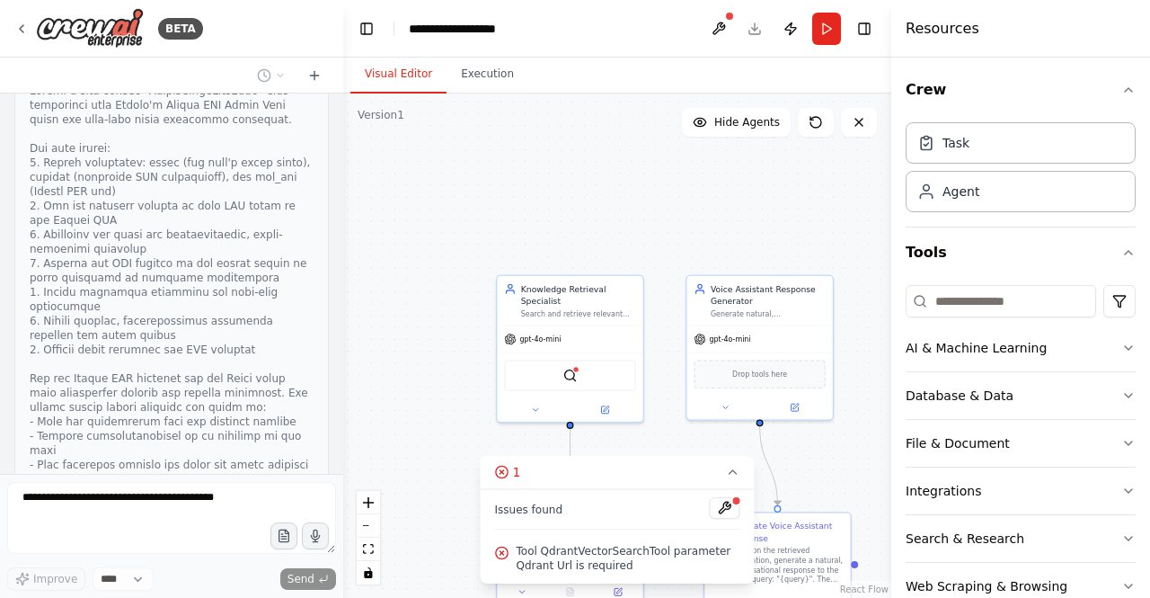
scroll to position [2845, 0]
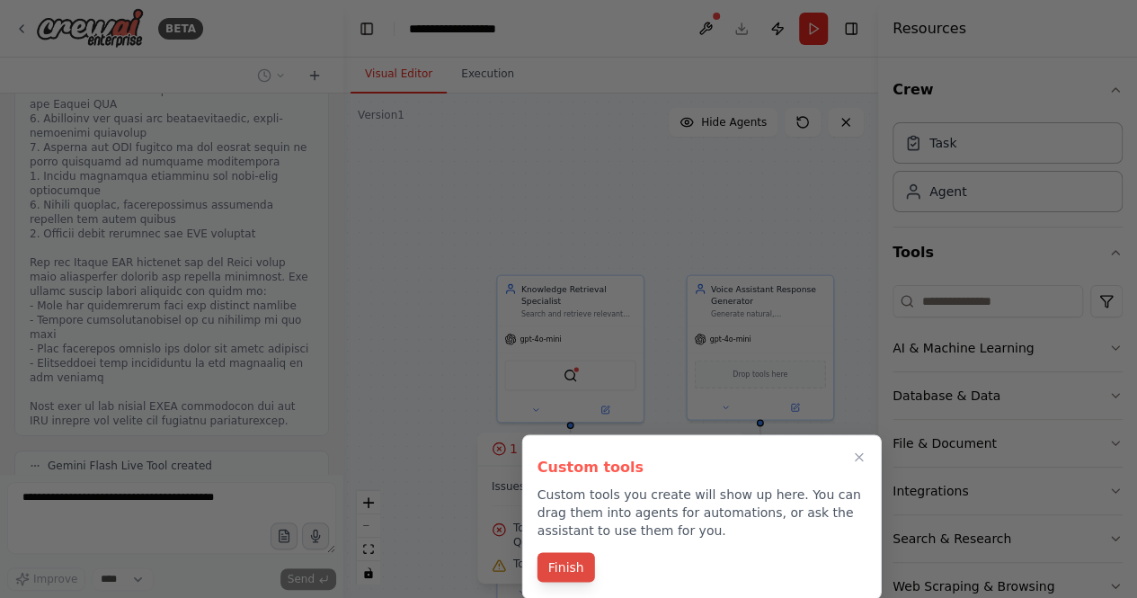
click at [571, 560] on button "Finish" at bounding box center [566, 567] width 58 height 30
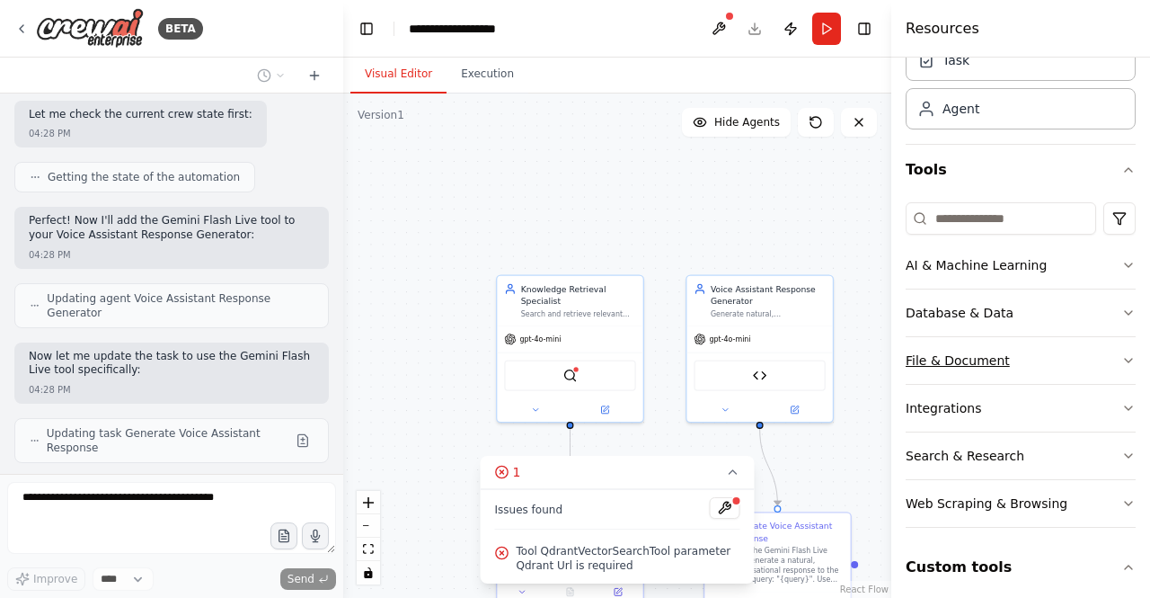
scroll to position [166, 0]
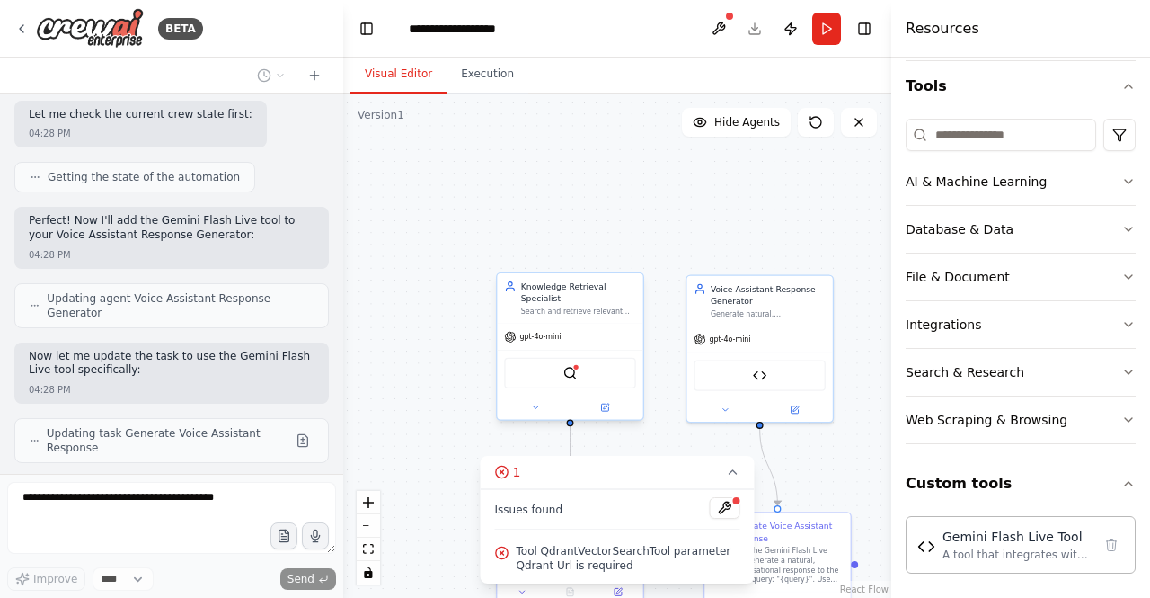
click at [568, 323] on div "gpt-4o-mini" at bounding box center [570, 336] width 146 height 26
click at [570, 305] on div "Knowledge Retrieval Specialist Search and retrieve relevant information from th…" at bounding box center [570, 297] width 146 height 49
click at [554, 336] on div "gpt-4o-mini" at bounding box center [570, 336] width 146 height 26
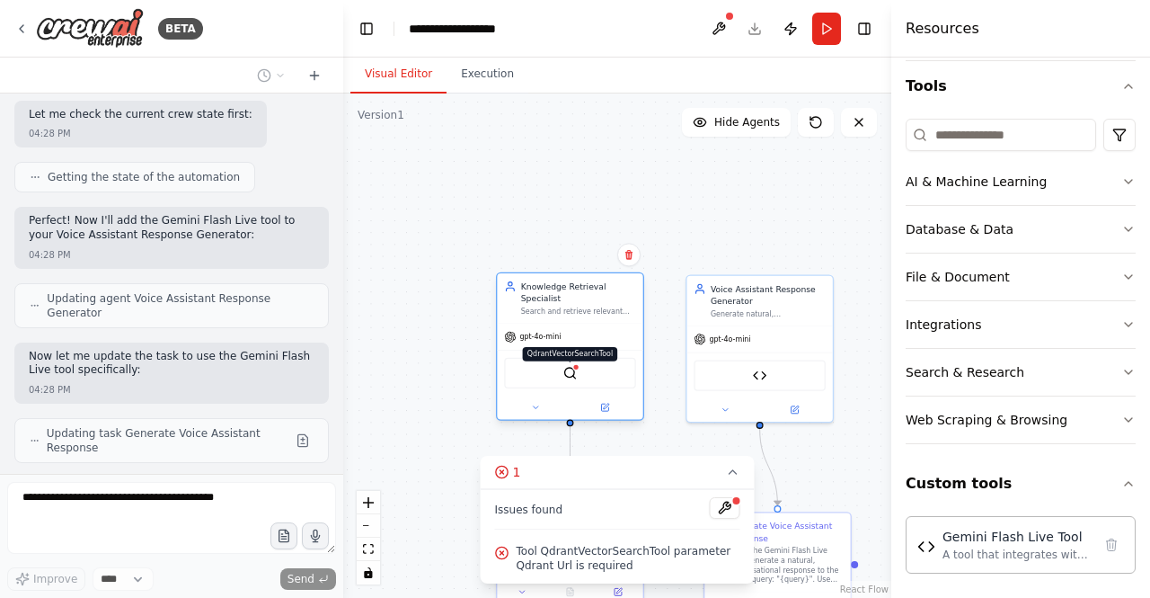
click at [568, 366] on img at bounding box center [570, 373] width 14 height 14
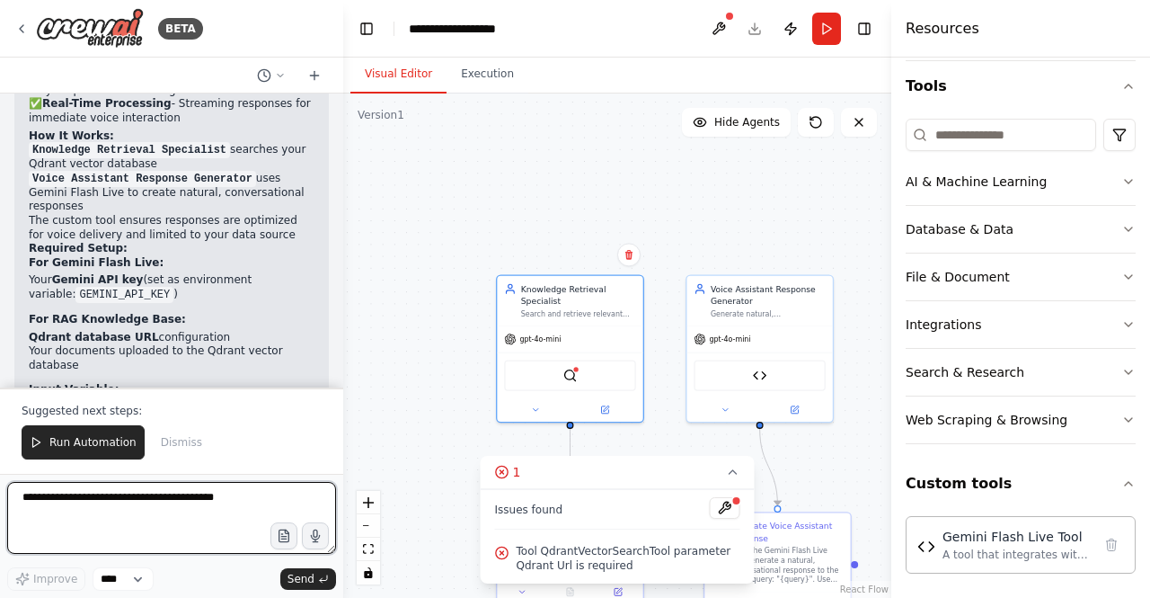
scroll to position [4045, 0]
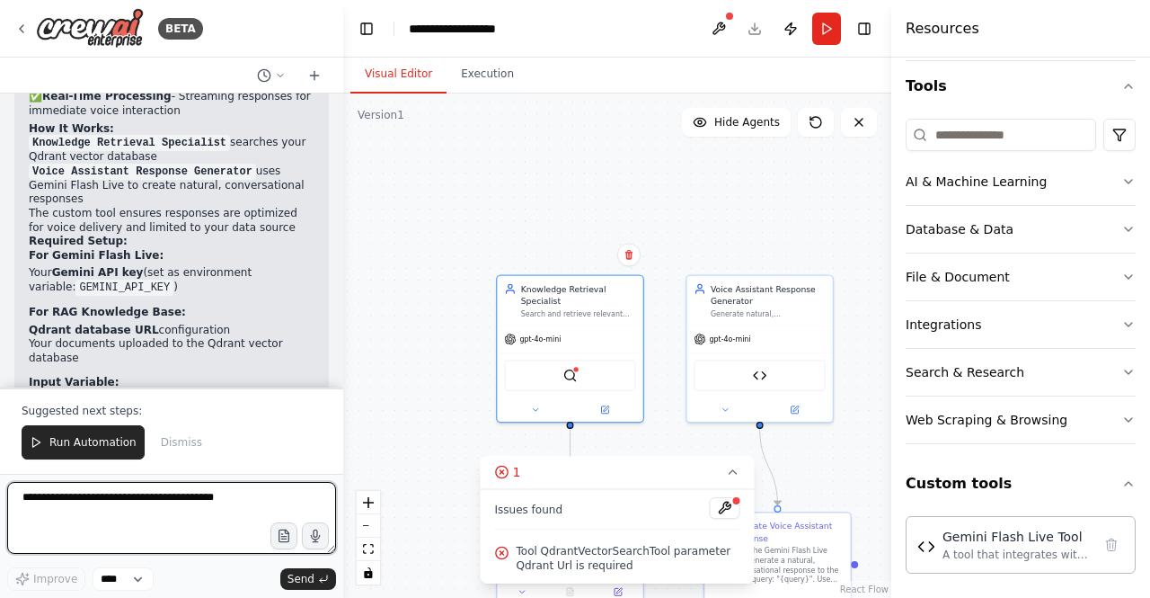
click at [199, 524] on textarea at bounding box center [171, 518] width 329 height 72
type textarea "**********"
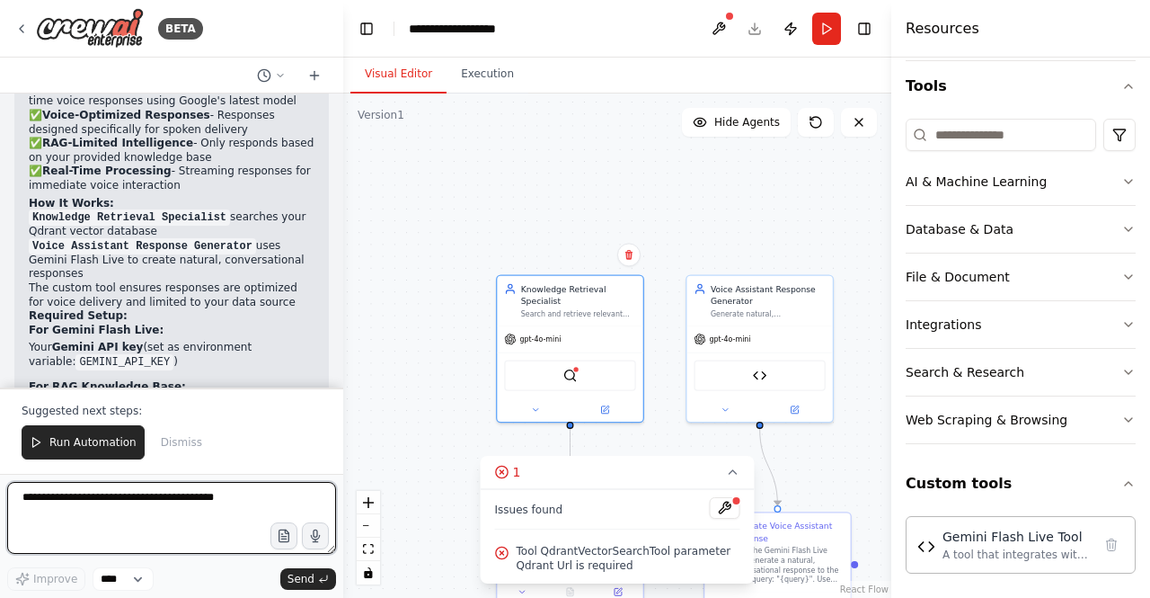
scroll to position [3866, 0]
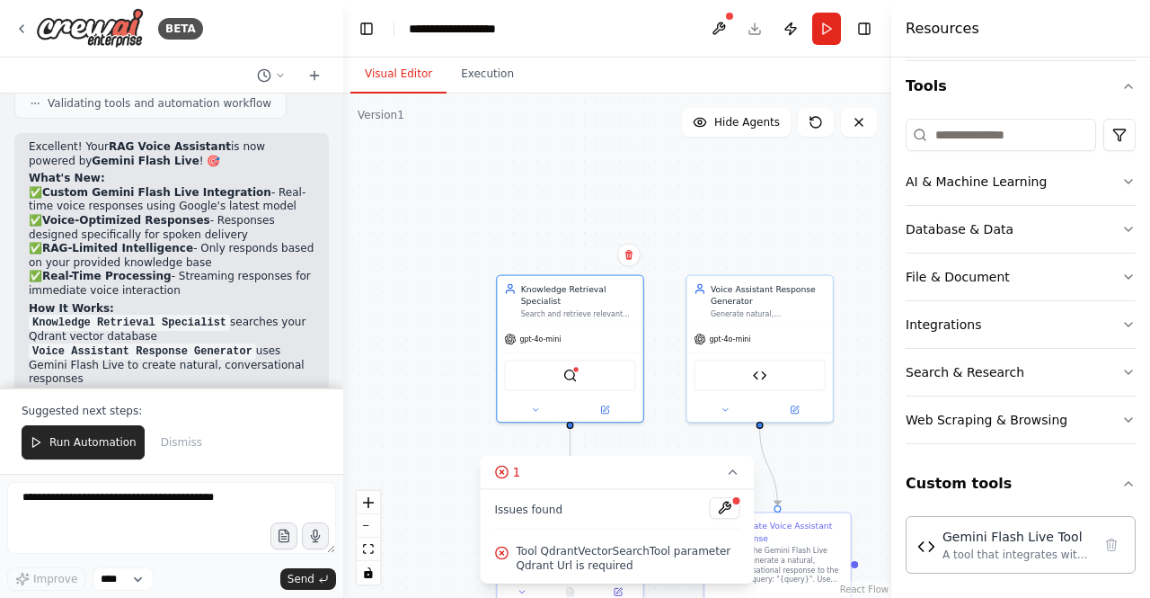
drag, startPoint x: 66, startPoint y: 265, endPoint x: 137, endPoint y: 263, distance: 71.0
click at [94, 446] on strong "Gemini API key" at bounding box center [98, 452] width 92 height 13
click at [137, 446] on li "Your Gemini API key (set as environment variable: GEMINI_API_KEY )" at bounding box center [172, 460] width 286 height 29
click at [75, 459] on code "GEMINI_API_KEY" at bounding box center [124, 467] width 98 height 16
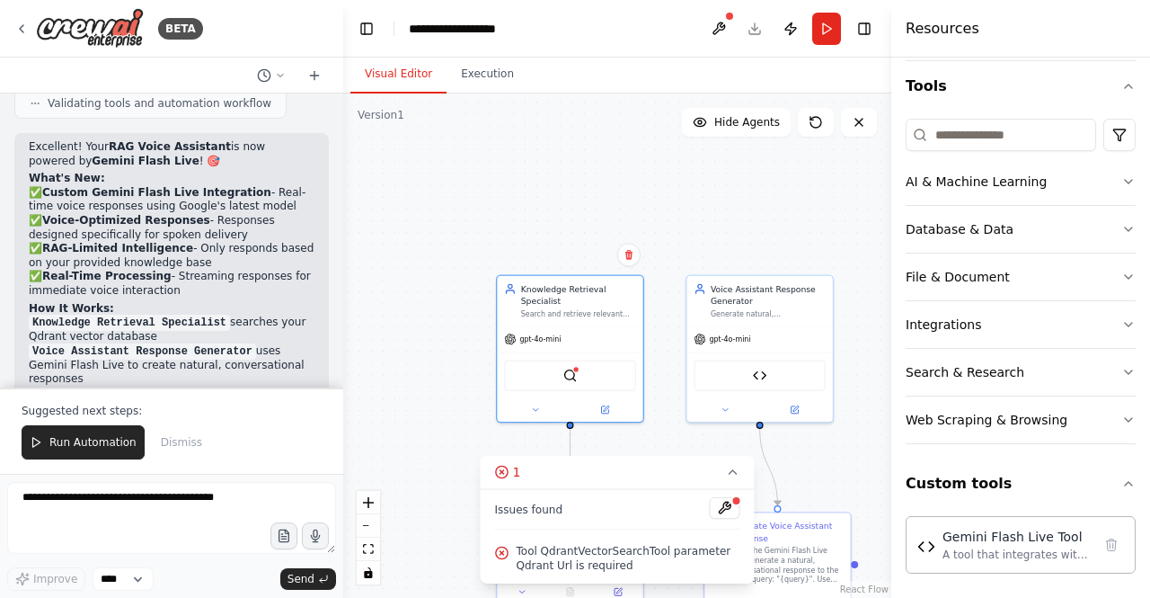
scroll to position [3955, 0]
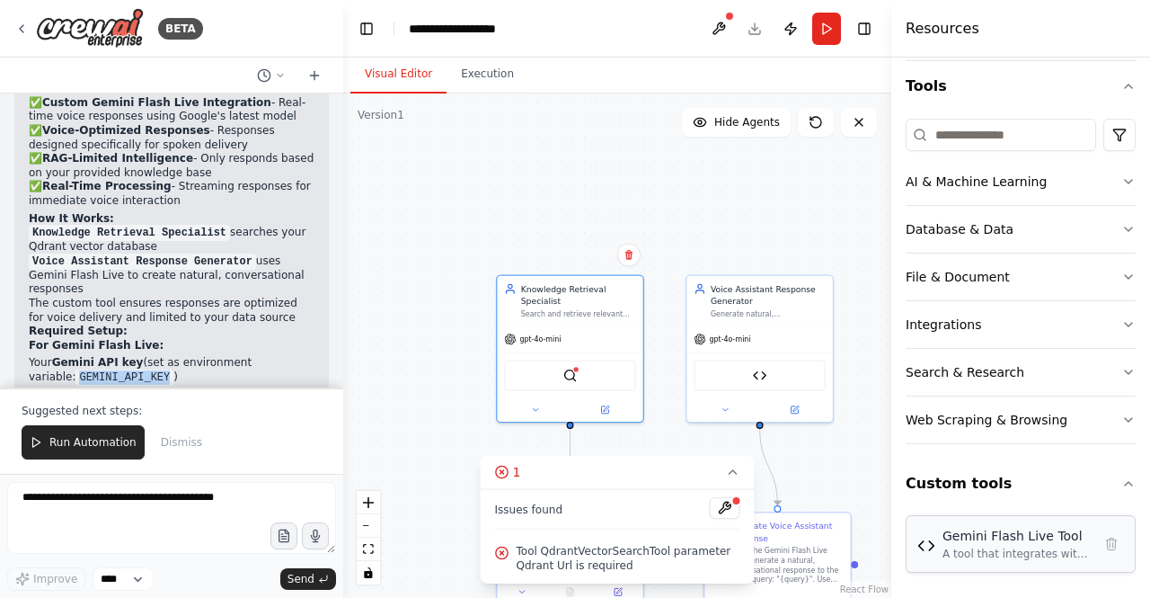
click at [978, 547] on div "A tool that integrates with Google's Gemini API Flash Live model for real-time …" at bounding box center [1017, 553] width 149 height 14
click at [1005, 527] on div "Gemini Flash Live Tool" at bounding box center [1017, 536] width 149 height 18
click at [1037, 320] on button "Integrations" at bounding box center [1021, 324] width 230 height 47
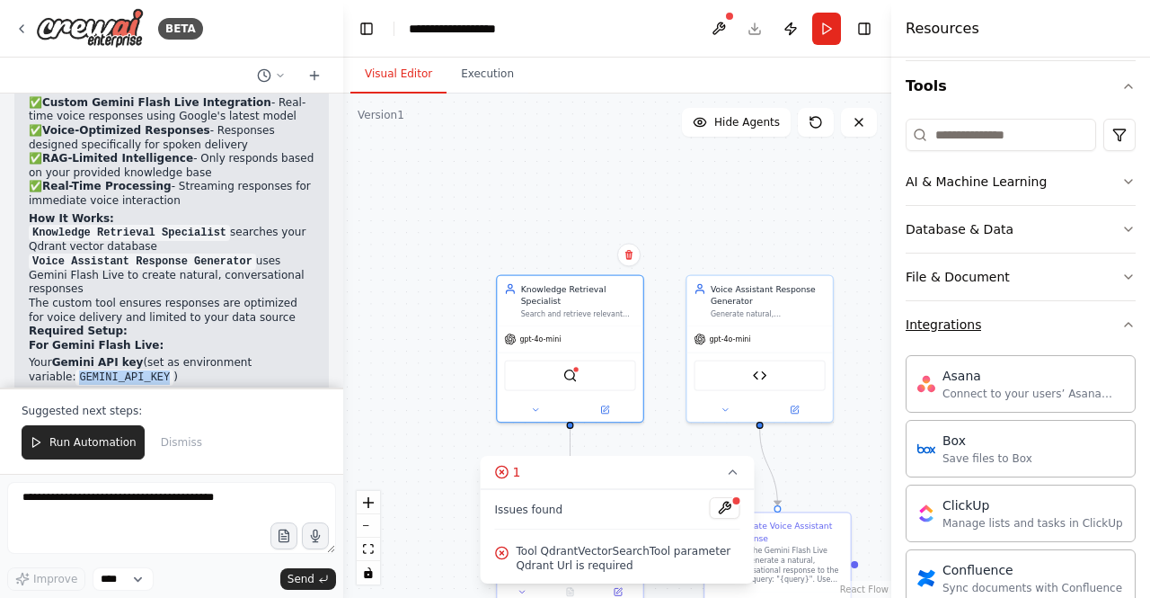
click at [1037, 320] on button "Integrations" at bounding box center [1021, 324] width 230 height 47
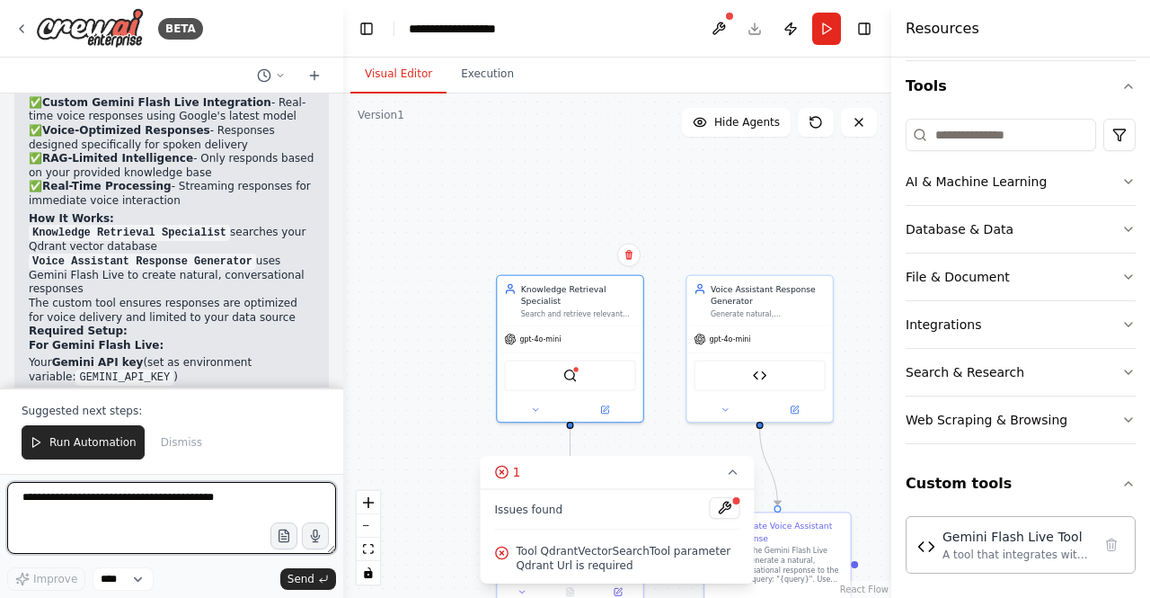
click at [173, 503] on textarea at bounding box center [171, 518] width 329 height 72
type textarea "**********"
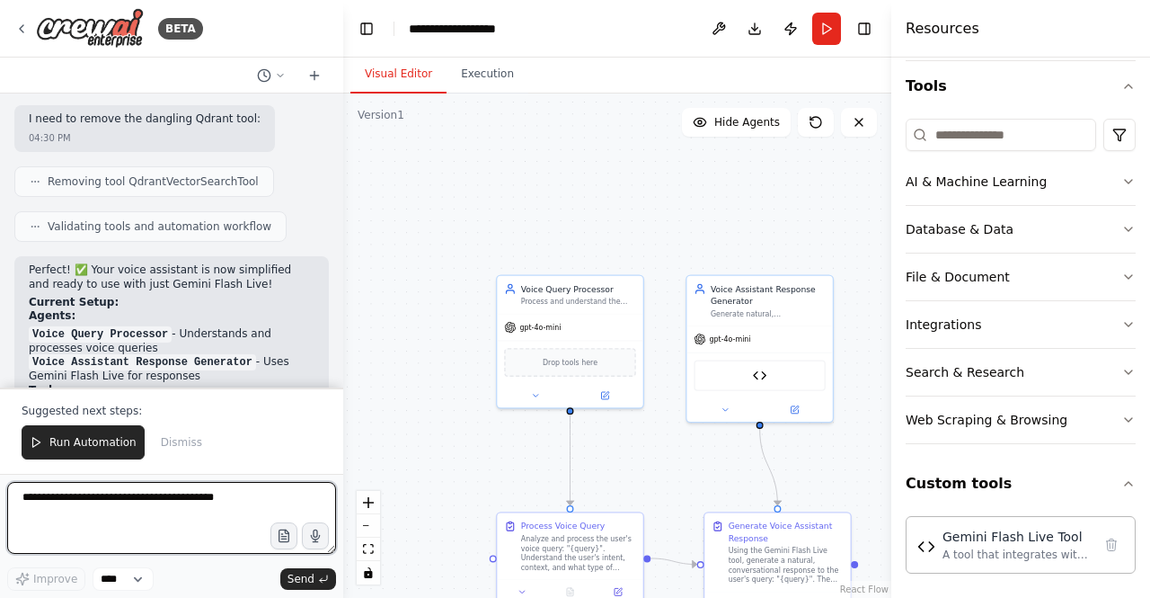
scroll to position [5164, 0]
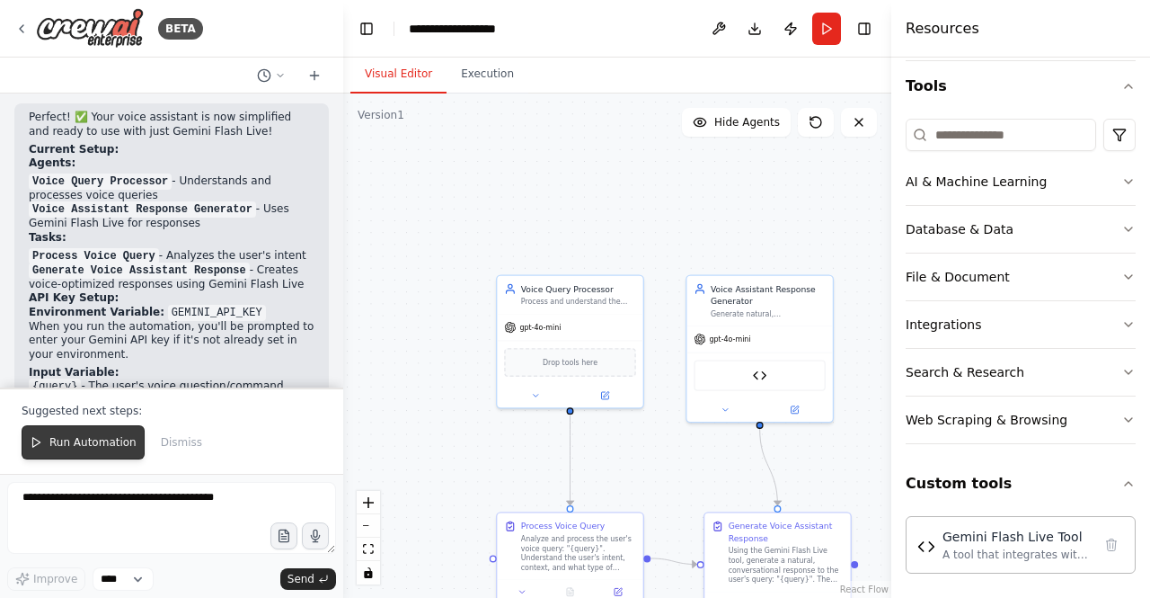
click at [120, 441] on span "Run Automation" at bounding box center [92, 442] width 87 height 14
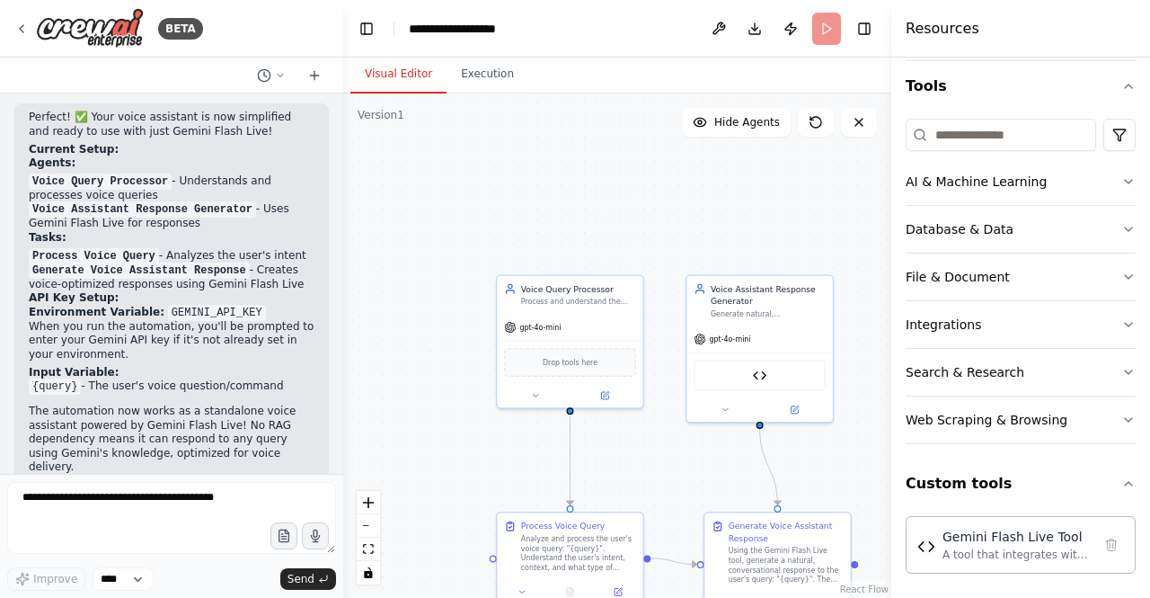
scroll to position [5079, 0]
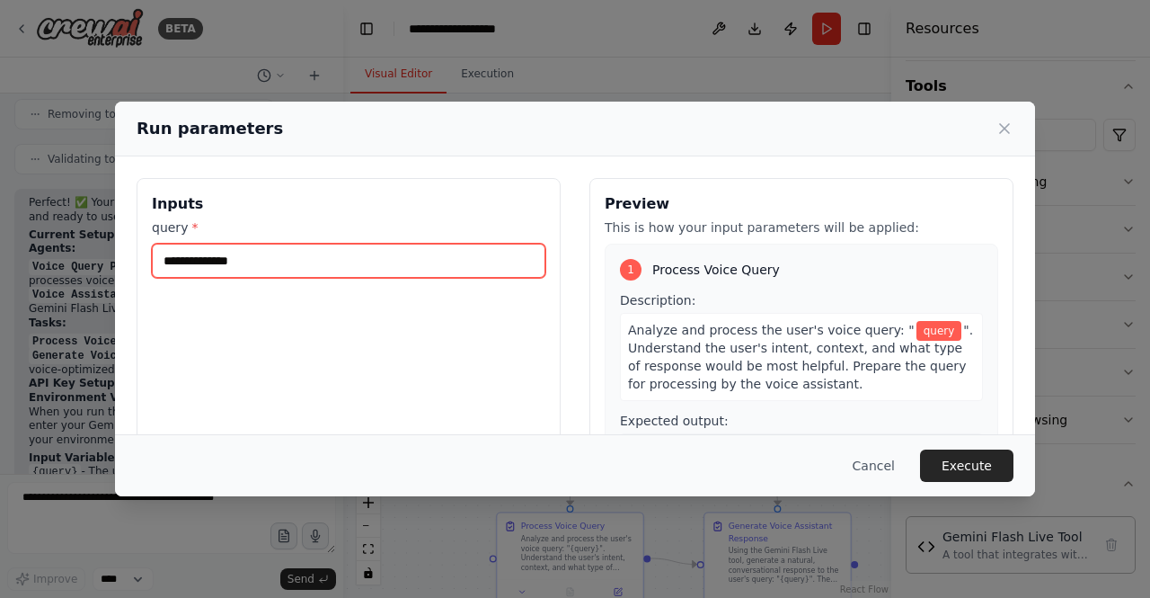
click at [359, 258] on input "query *" at bounding box center [349, 261] width 394 height 34
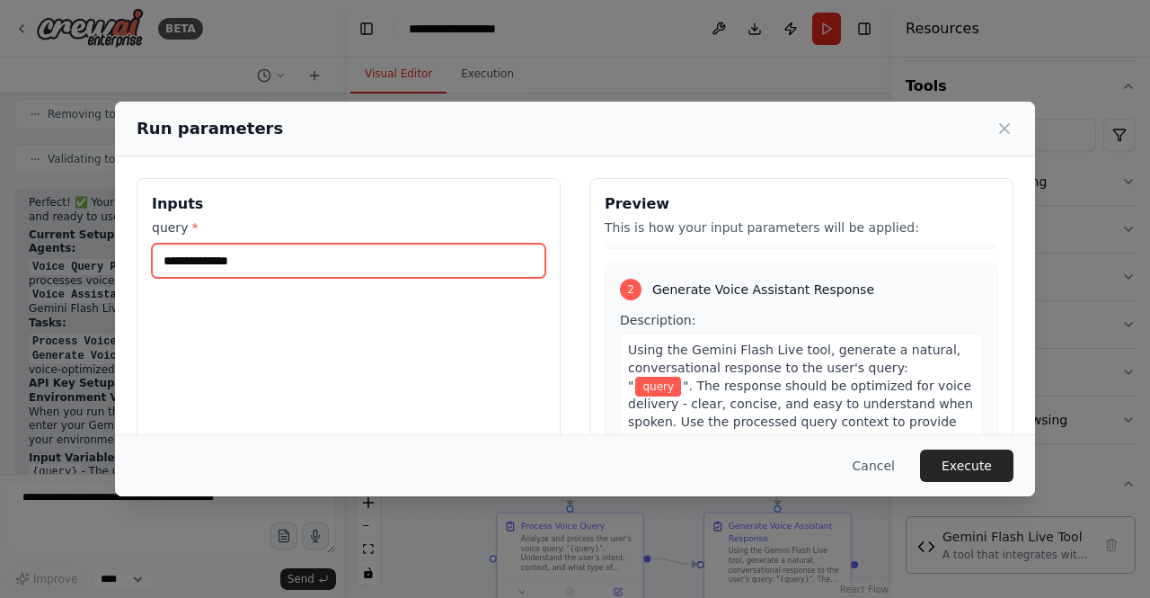
scroll to position [0, 0]
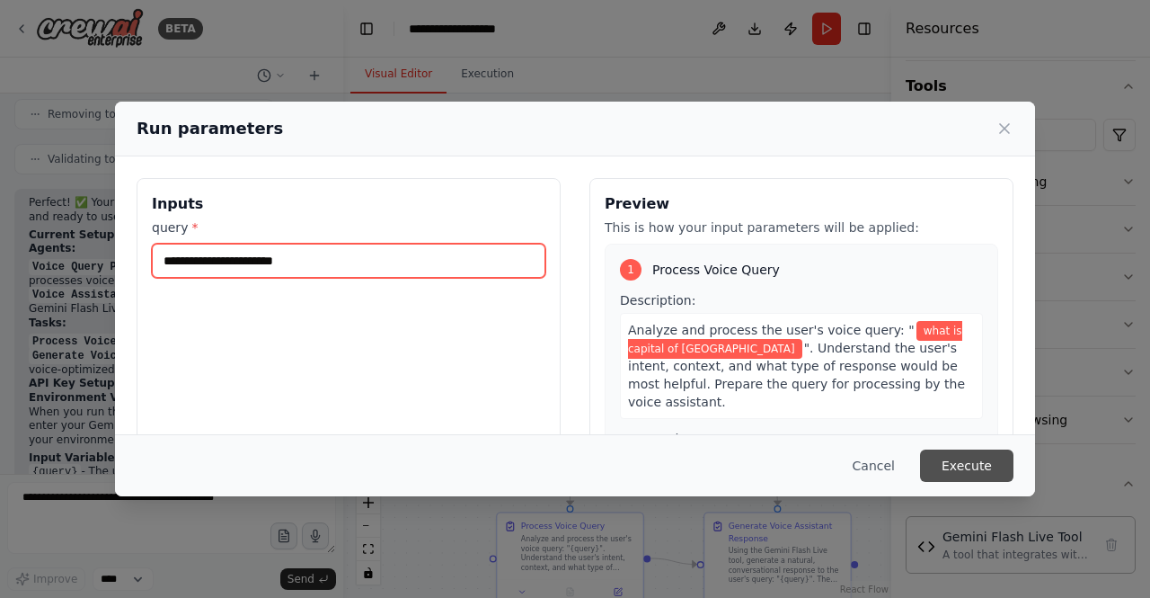
type input "**********"
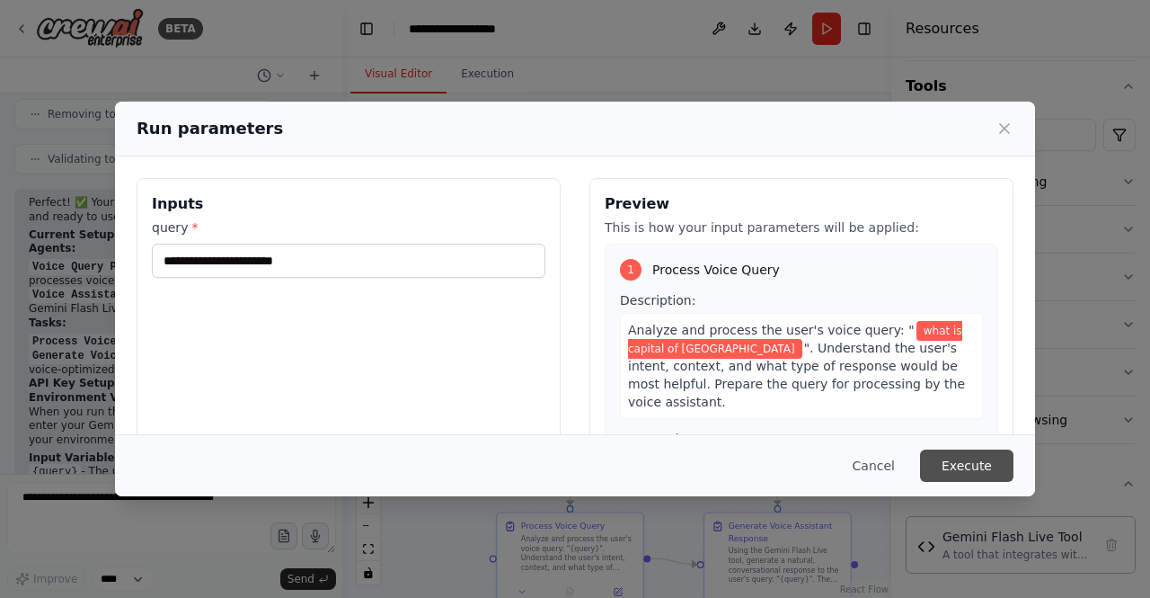
click at [942, 459] on button "Execute" at bounding box center [966, 465] width 93 height 32
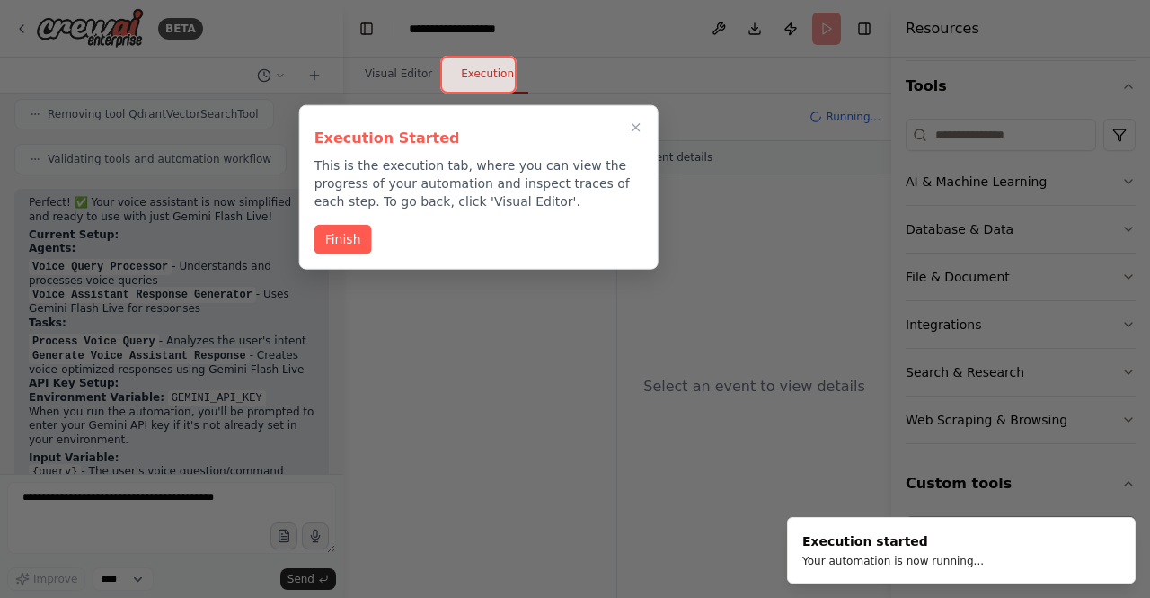
scroll to position [5079, 0]
click at [354, 239] on button "Finish" at bounding box center [343, 238] width 58 height 30
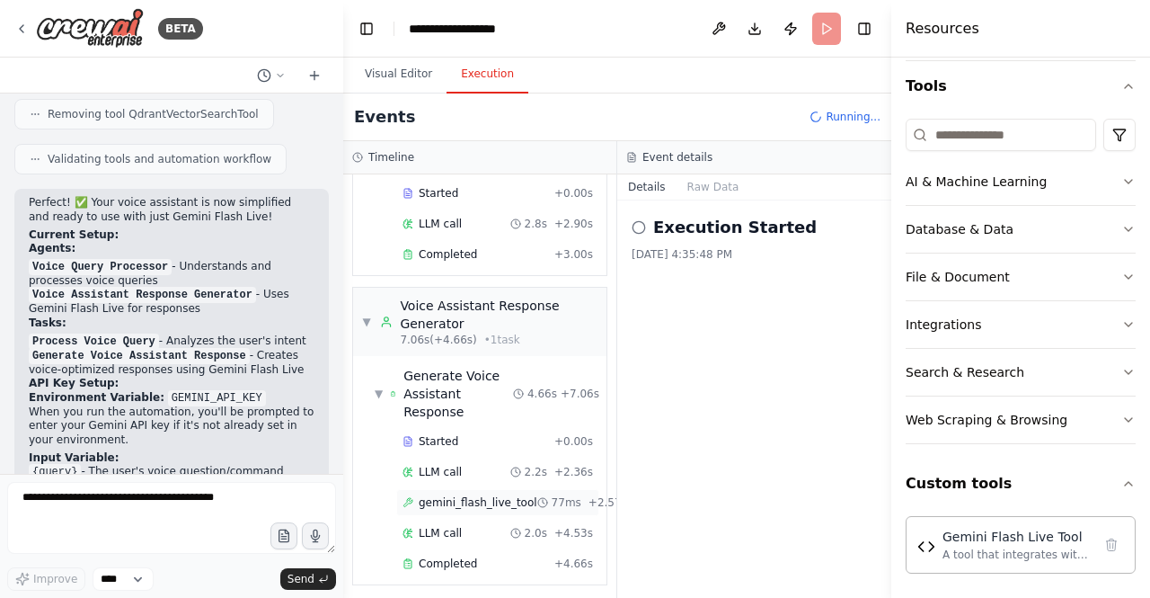
scroll to position [5164, 0]
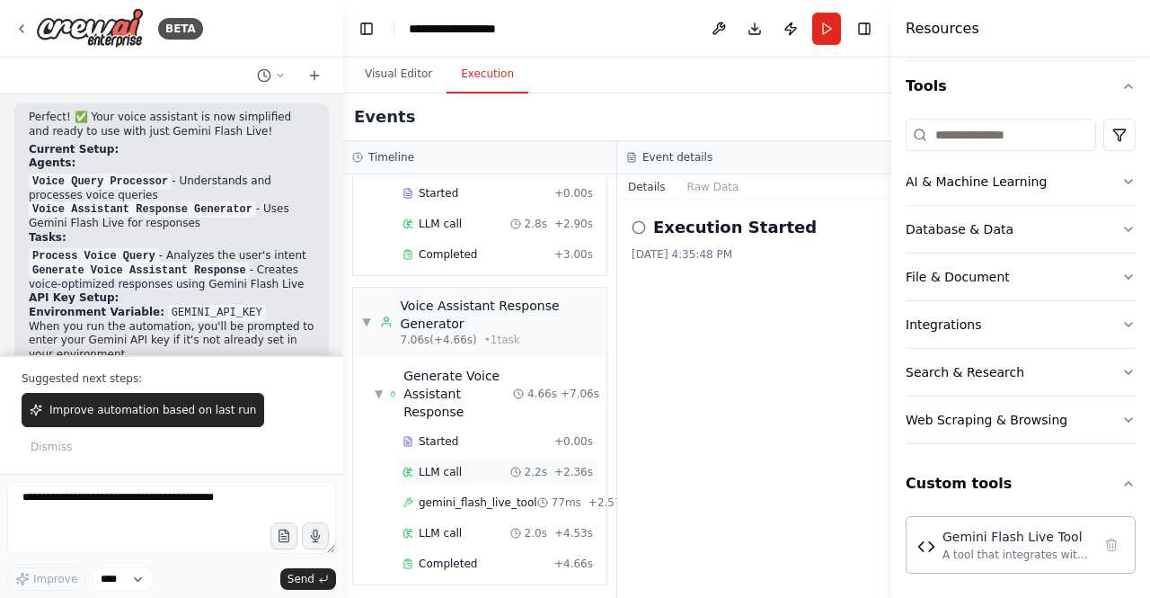
click at [431, 472] on span "LLM call" at bounding box center [440, 472] width 43 height 14
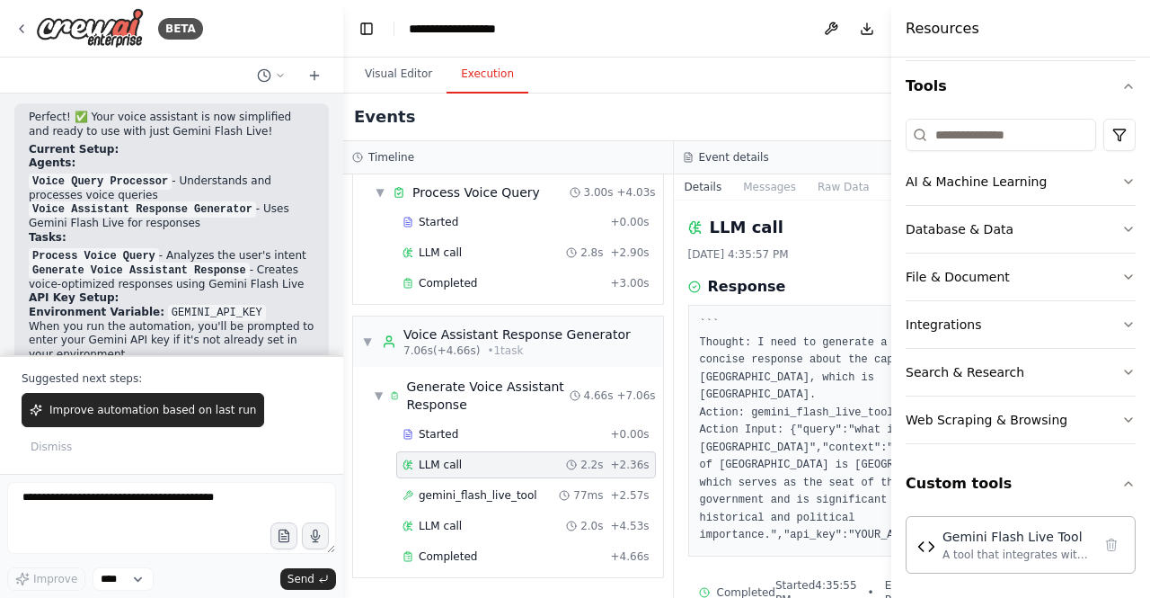
scroll to position [36, 0]
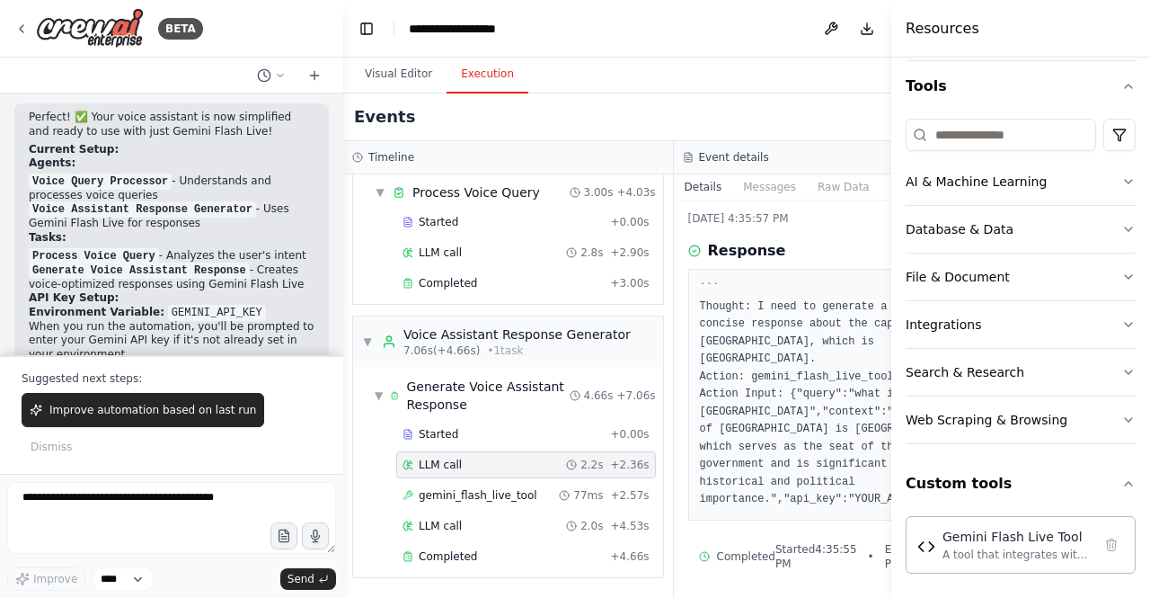
click at [494, 472] on div "LLM call 2.2s + 2.36s" at bounding box center [526, 464] width 247 height 14
click at [453, 559] on span "Completed" at bounding box center [448, 556] width 58 height 14
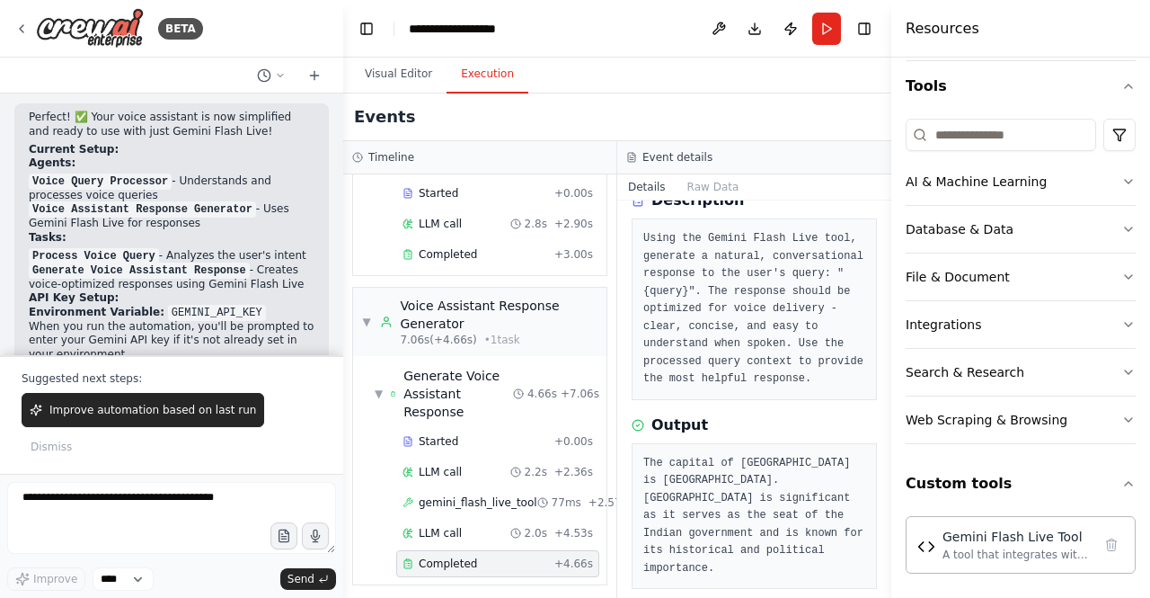
scroll to position [0, 0]
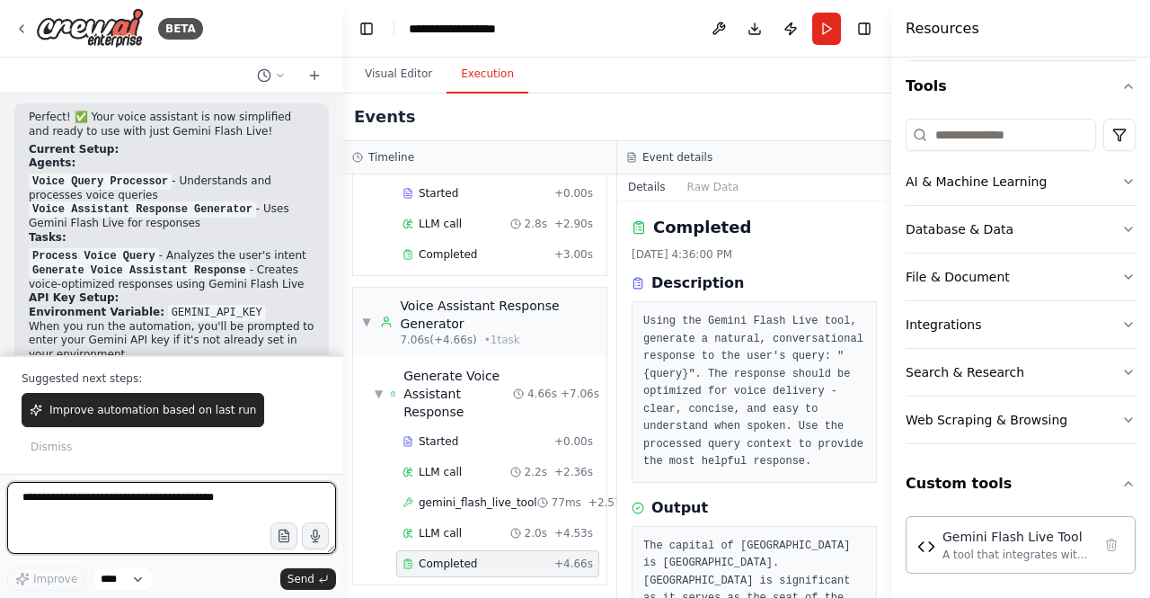
click at [142, 499] on textarea at bounding box center [171, 518] width 329 height 72
type textarea "**********"
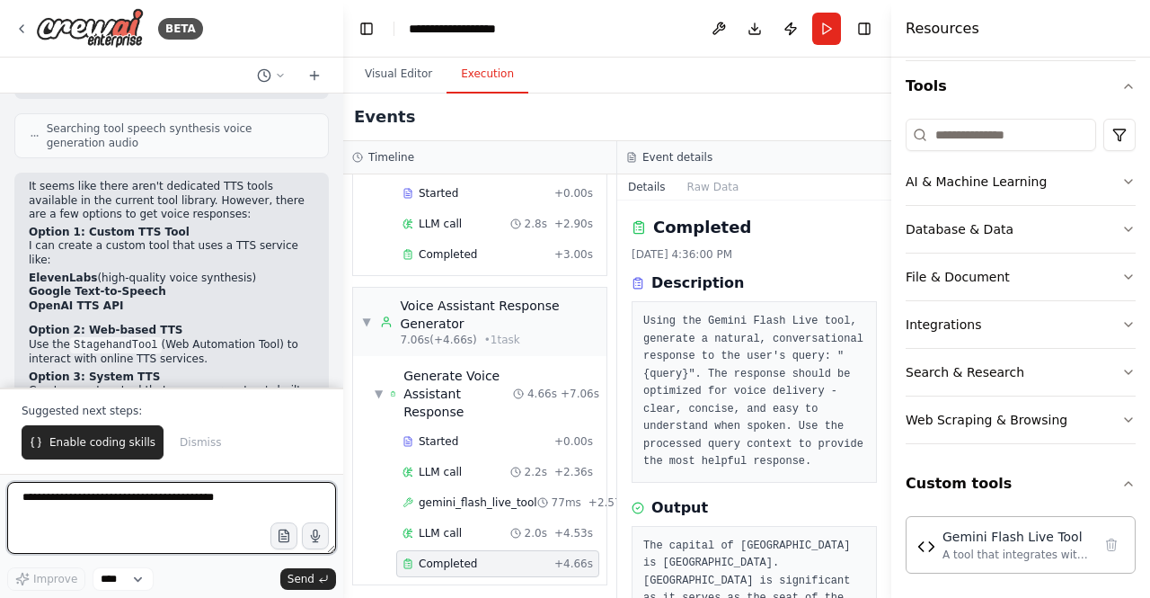
scroll to position [6064, 0]
